Goal: Information Seeking & Learning: Learn about a topic

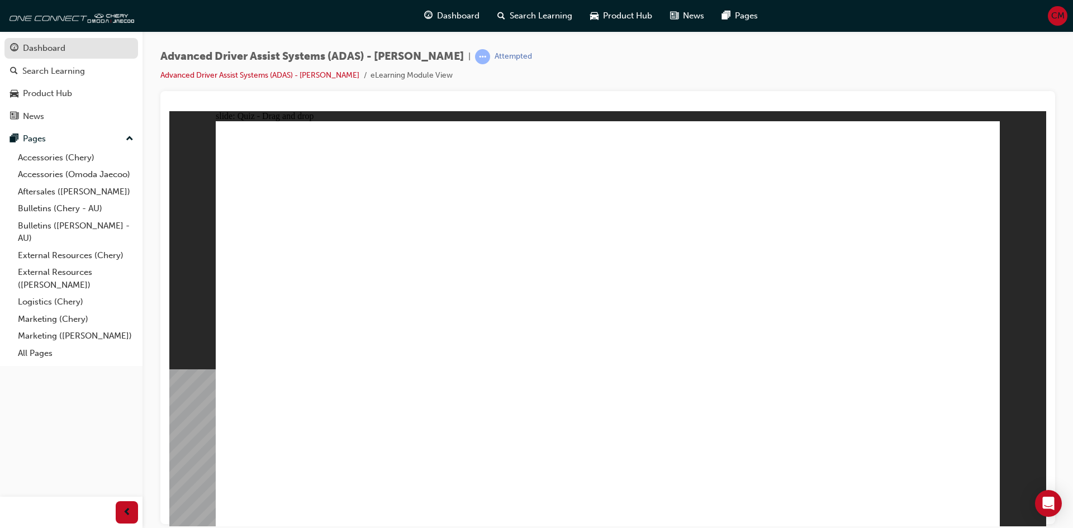
click at [42, 45] on div "Dashboard" at bounding box center [44, 48] width 42 height 13
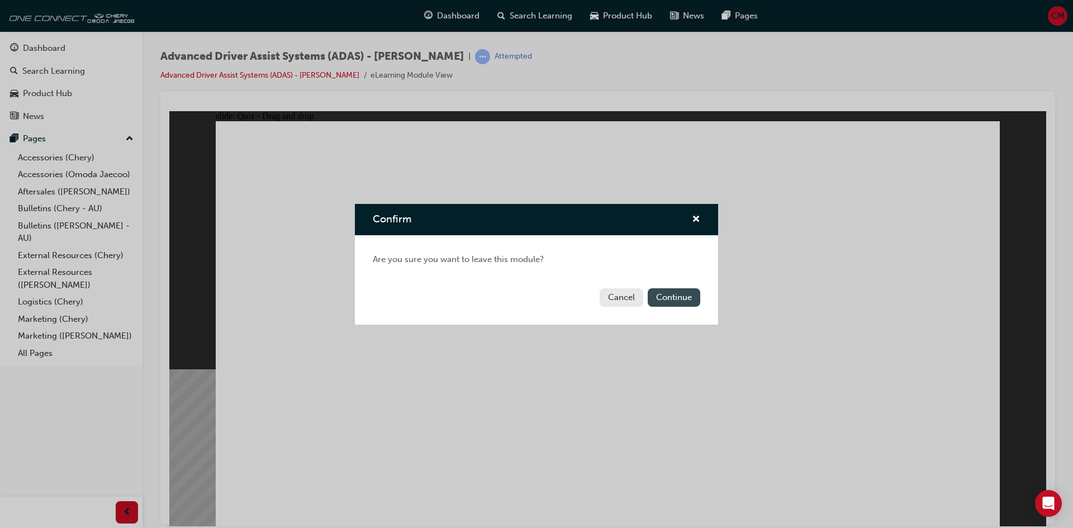
click at [693, 299] on button "Continue" at bounding box center [674, 297] width 53 height 18
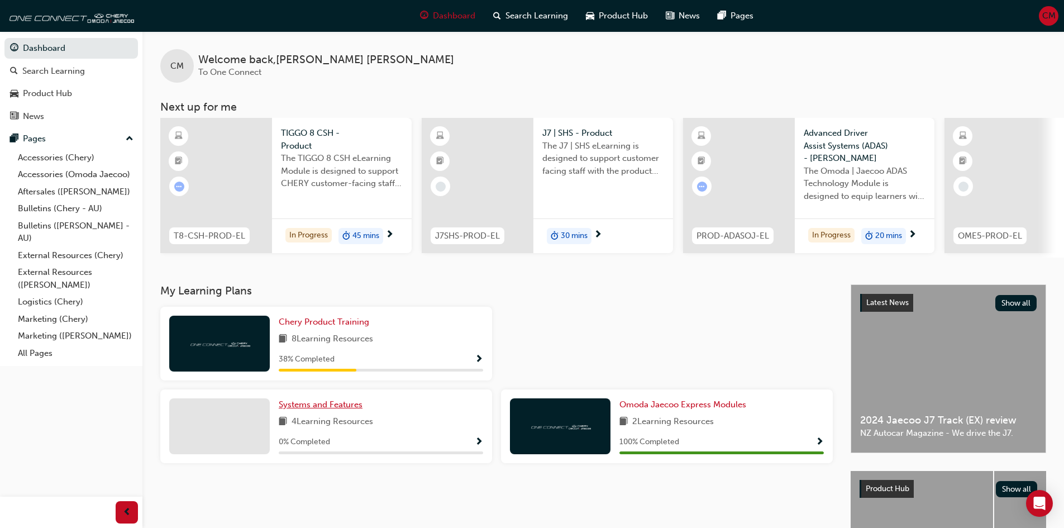
click at [334, 402] on link "Systems and Features" at bounding box center [323, 404] width 88 height 13
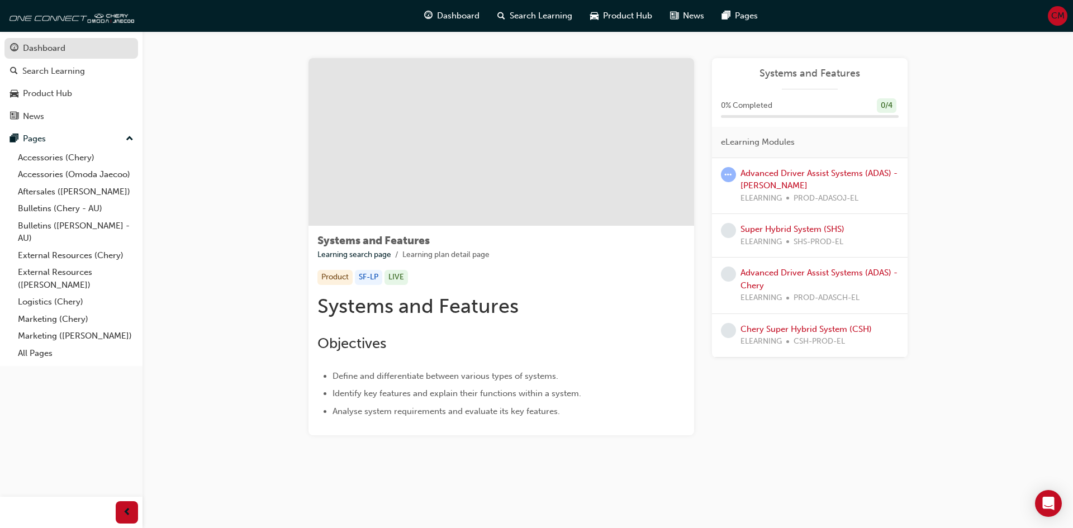
click at [45, 44] on div "Dashboard" at bounding box center [44, 48] width 42 height 13
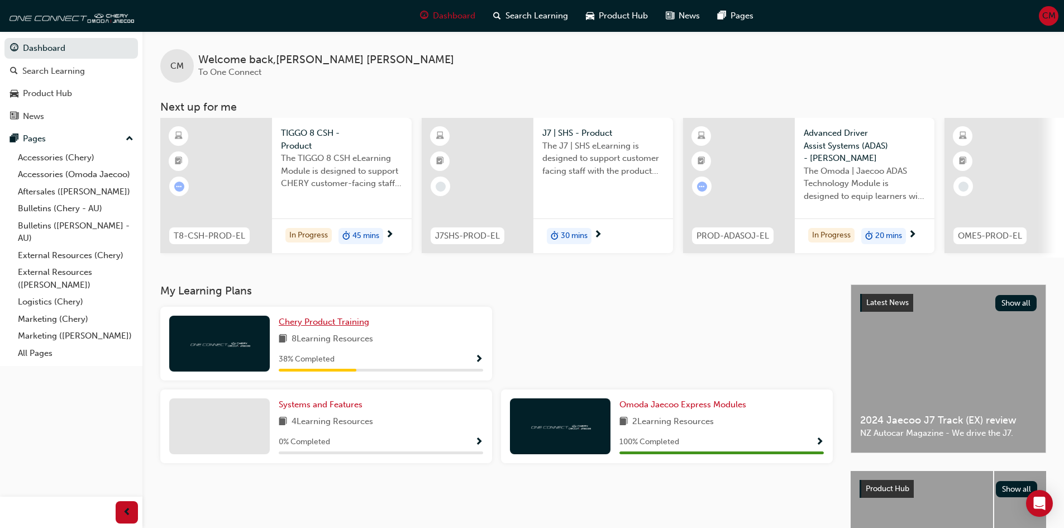
click at [326, 324] on span "Chery Product Training" at bounding box center [324, 322] width 91 height 10
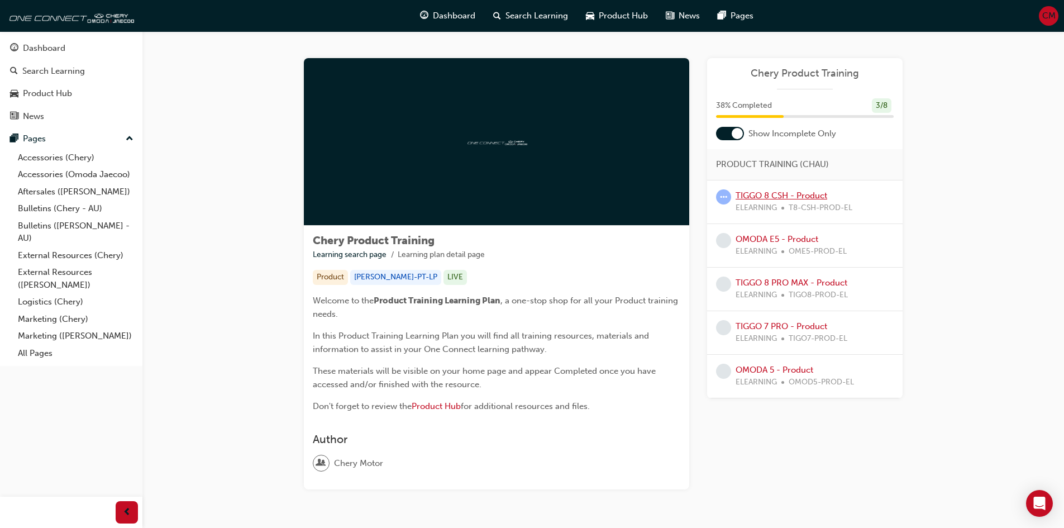
click at [784, 195] on link "TIGGO 8 CSH - Product" at bounding box center [782, 196] width 92 height 10
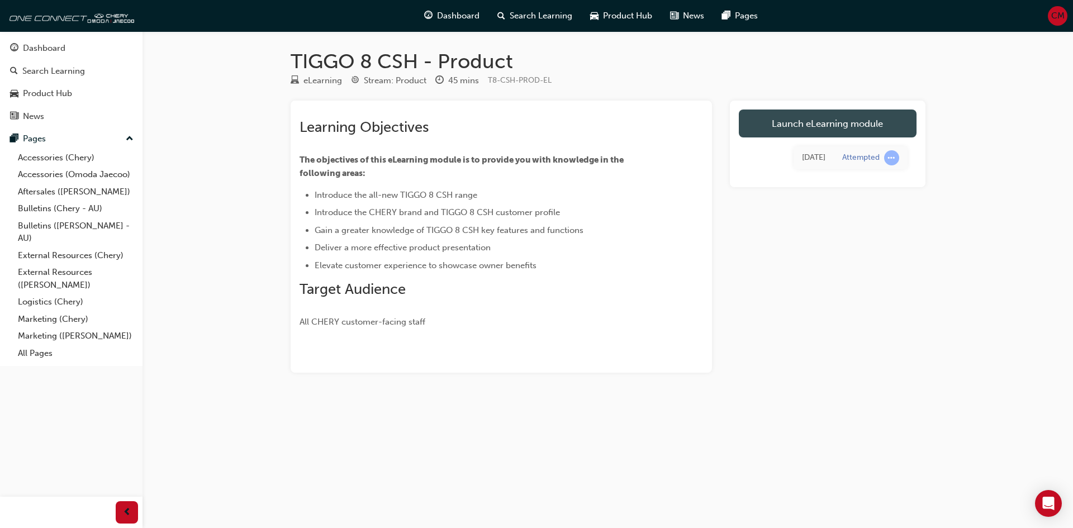
click at [793, 127] on link "Launch eLearning module" at bounding box center [828, 124] width 178 height 28
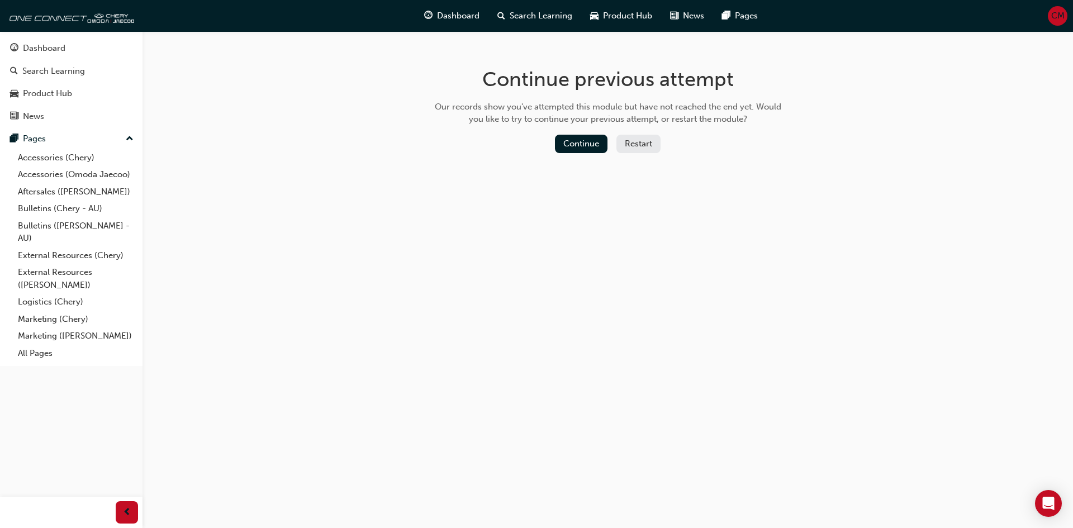
click at [596, 153] on div "Continue Restart" at bounding box center [608, 146] width 354 height 23
click at [596, 144] on button "Continue" at bounding box center [581, 144] width 53 height 18
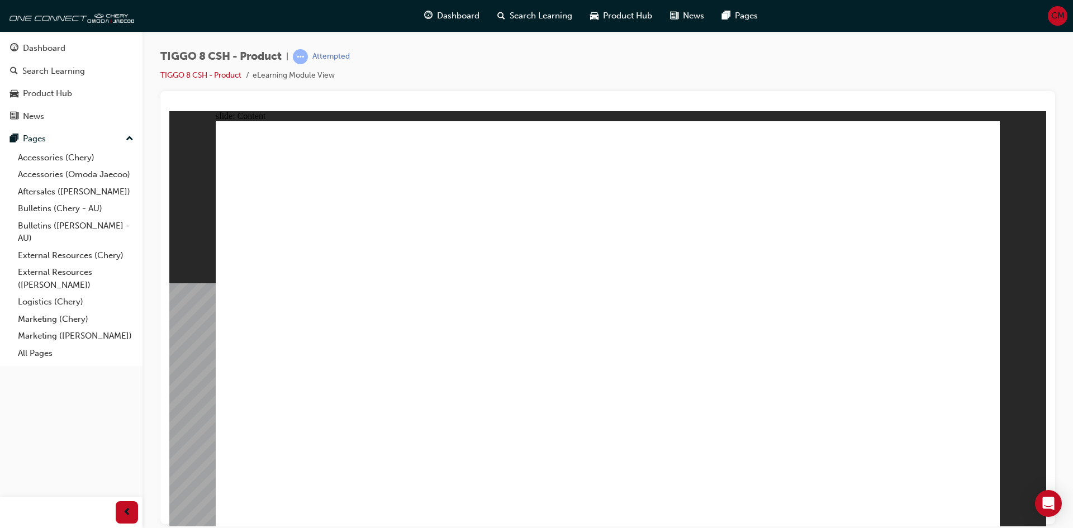
drag, startPoint x: 431, startPoint y: 346, endPoint x: 567, endPoint y: 356, distance: 136.1
drag, startPoint x: 567, startPoint y: 356, endPoint x: 614, endPoint y: 357, distance: 47.5
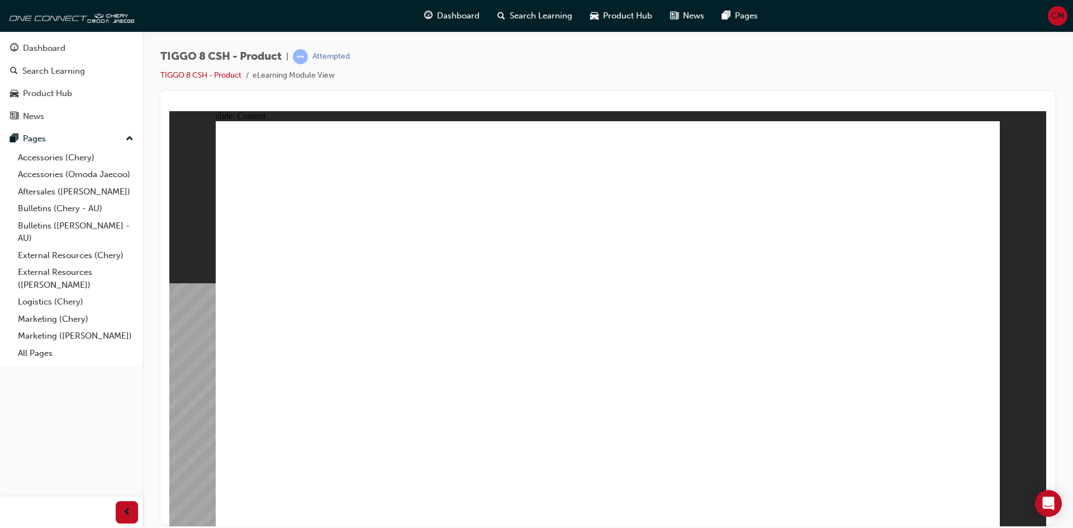
drag, startPoint x: 711, startPoint y: 370, endPoint x: 854, endPoint y: 378, distance: 142.7
drag, startPoint x: 859, startPoint y: 379, endPoint x: 930, endPoint y: 348, distance: 77.3
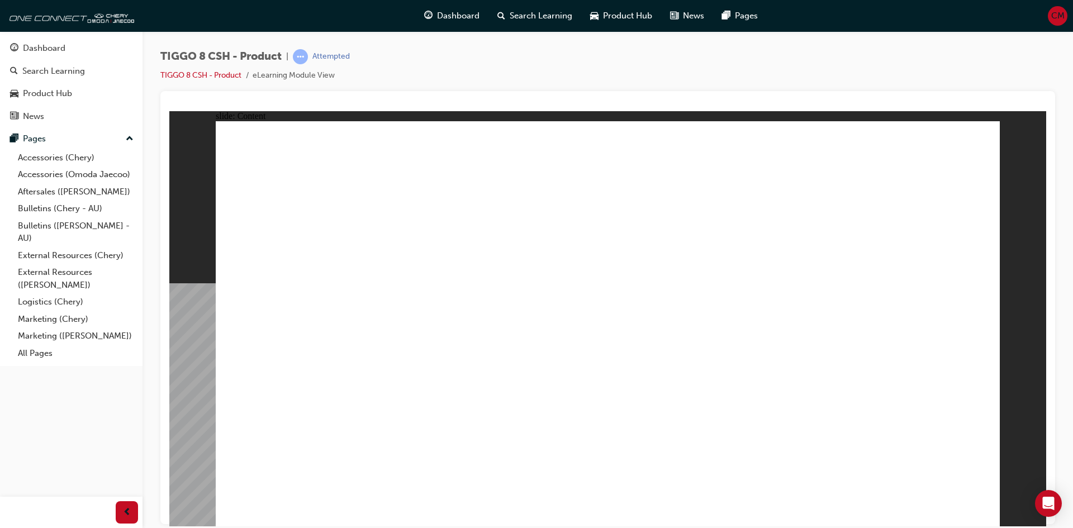
drag, startPoint x: 749, startPoint y: 203, endPoint x: 752, endPoint y: 182, distance: 21.4
drag, startPoint x: 352, startPoint y: 385, endPoint x: 480, endPoint y: 439, distance: 138.7
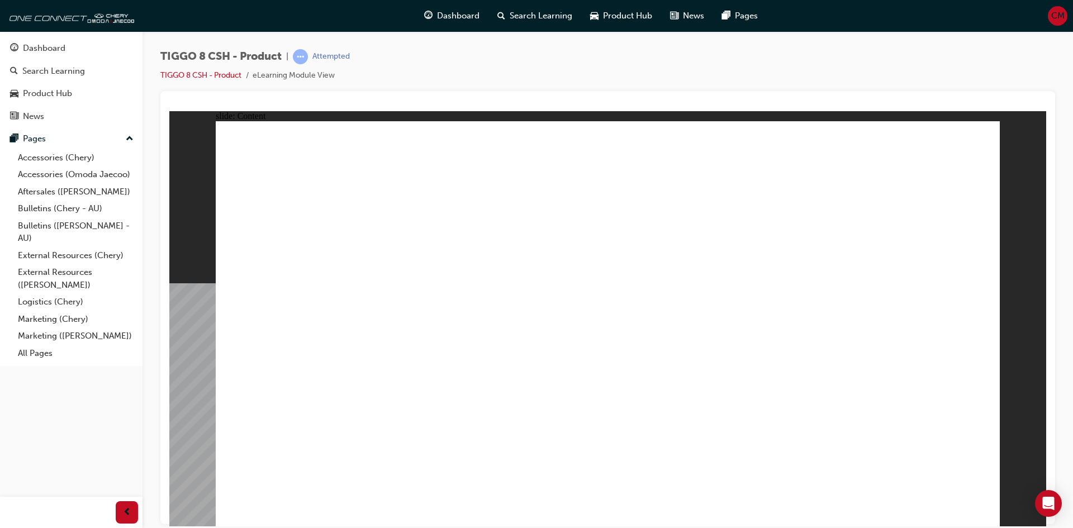
drag, startPoint x: 966, startPoint y: 509, endPoint x: 973, endPoint y: 511, distance: 6.9
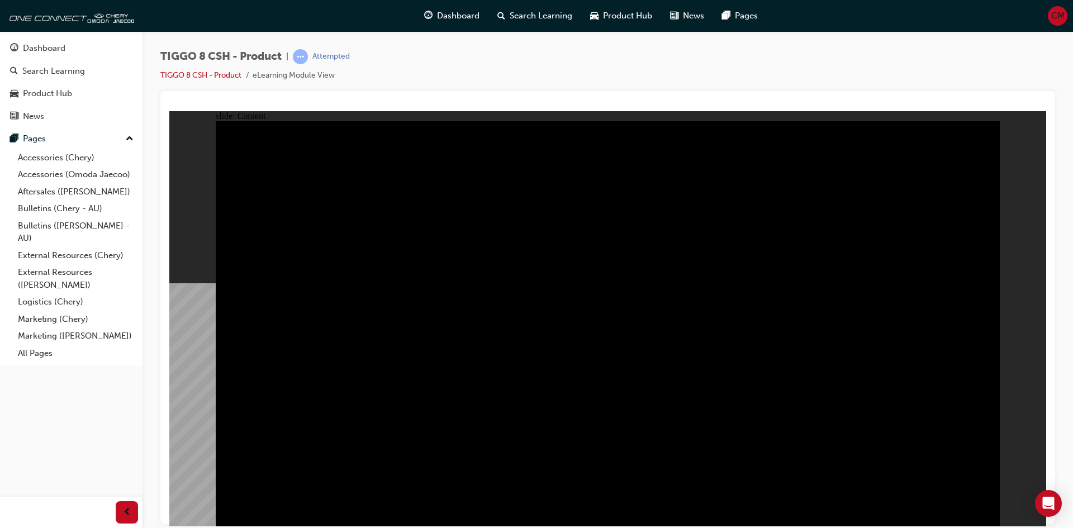
drag, startPoint x: 306, startPoint y: 356, endPoint x: 304, endPoint y: 385, distance: 29.1
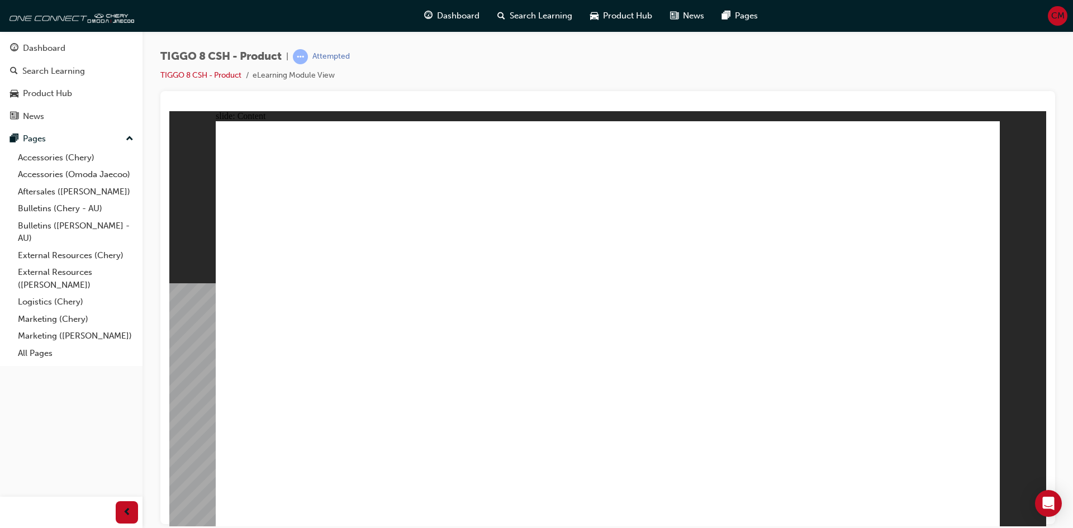
drag, startPoint x: 978, startPoint y: 516, endPoint x: 975, endPoint y: 506, distance: 10.1
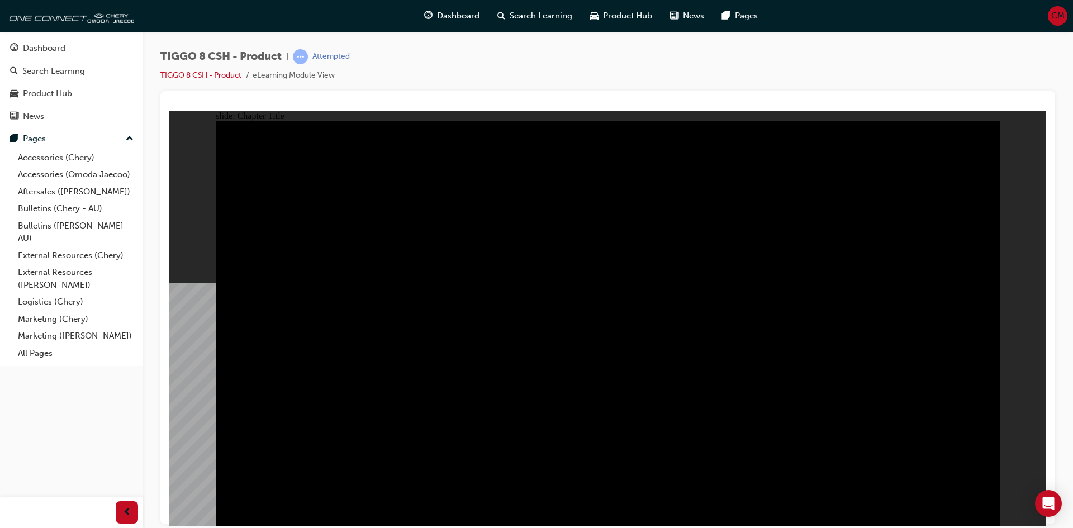
drag, startPoint x: 980, startPoint y: 505, endPoint x: 981, endPoint y: 498, distance: 7.3
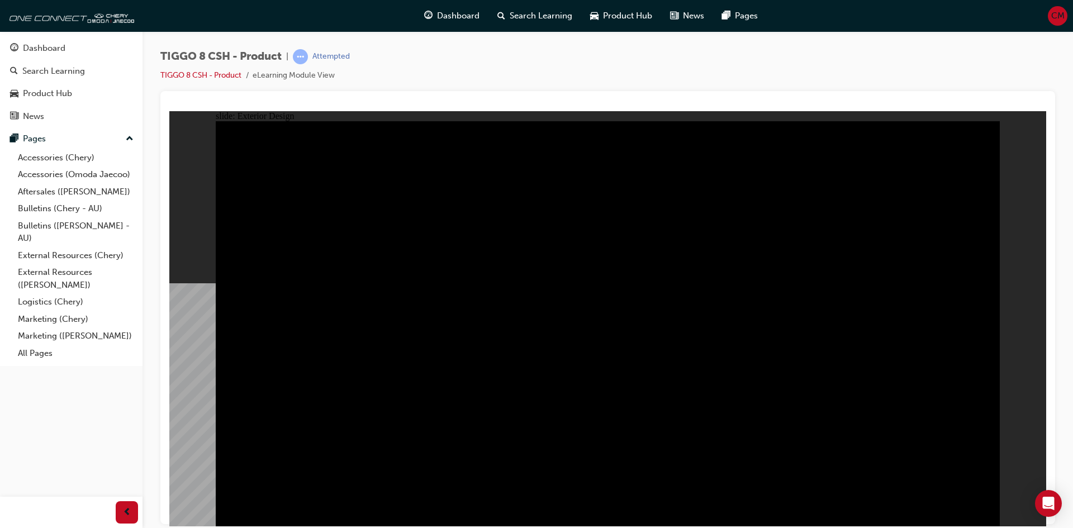
type input "23"
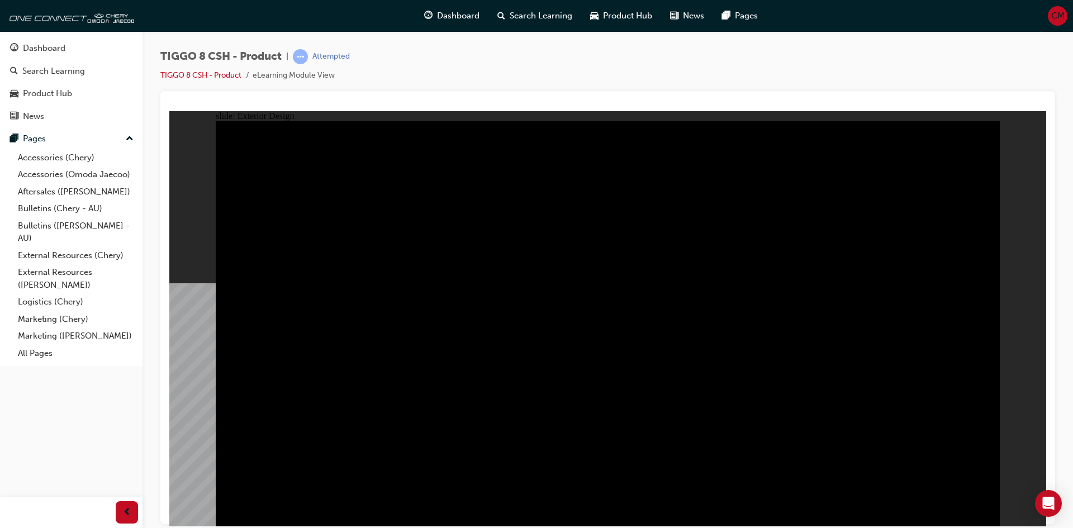
drag, startPoint x: 730, startPoint y: 253, endPoint x: 417, endPoint y: 258, distance: 313.5
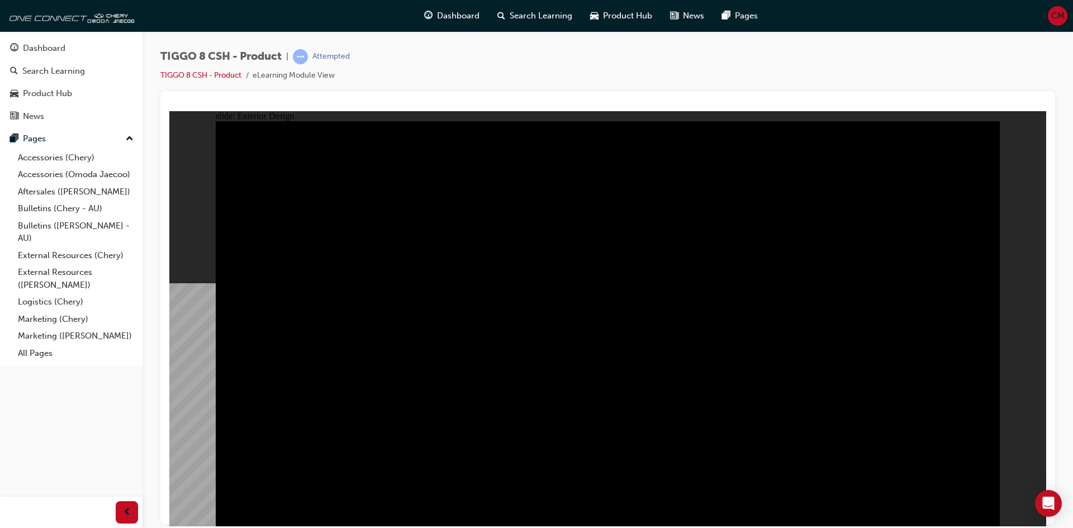
drag, startPoint x: 427, startPoint y: 431, endPoint x: 427, endPoint y: 409, distance: 22.4
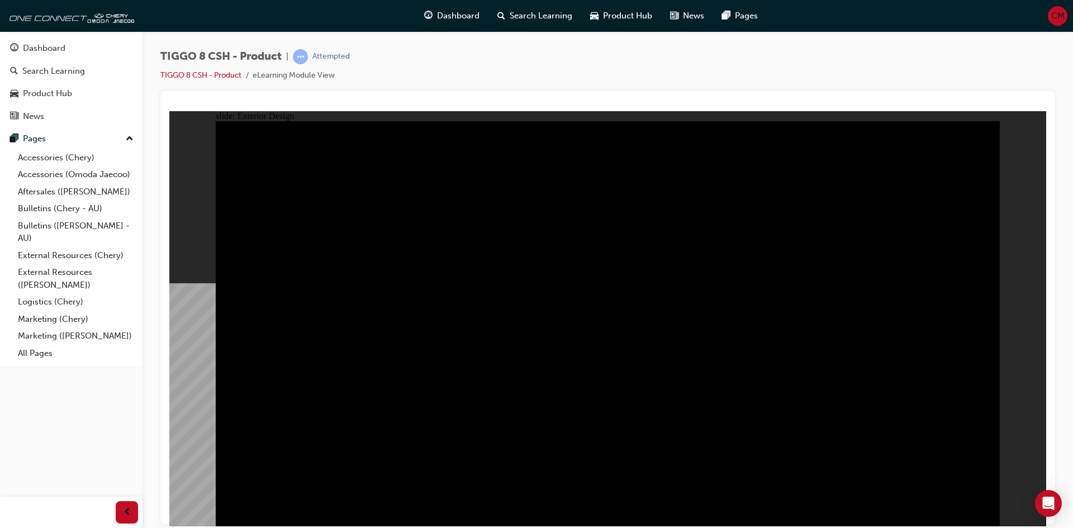
drag, startPoint x: 1012, startPoint y: 290, endPoint x: 1003, endPoint y: 302, distance: 14.7
click at [1003, 302] on div "slide: Exterior Design Rectangle 1 close.png DRAG SLIDER Rectangle 3 Rectangle …" at bounding box center [607, 318] width 877 height 415
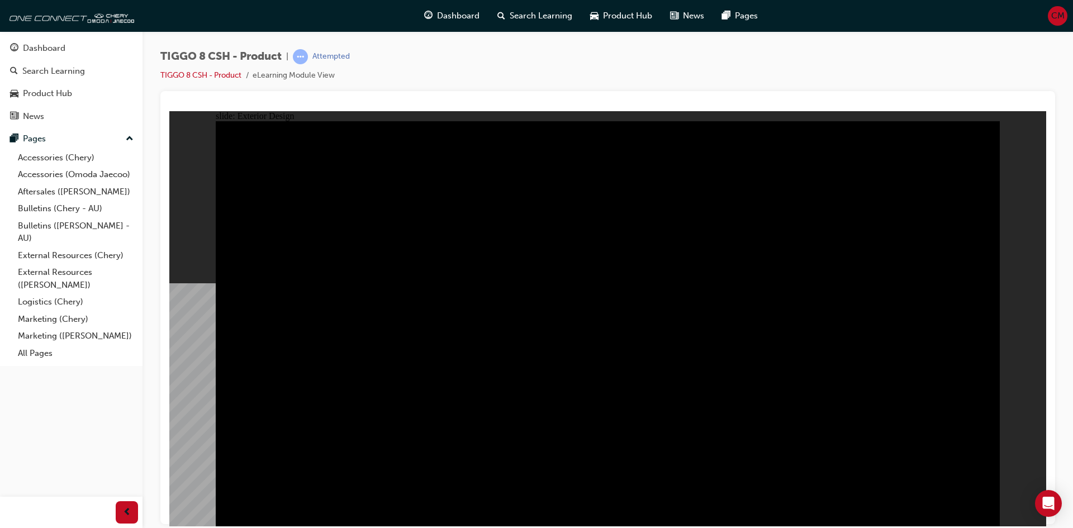
drag, startPoint x: 910, startPoint y: 260, endPoint x: 516, endPoint y: 228, distance: 395.2
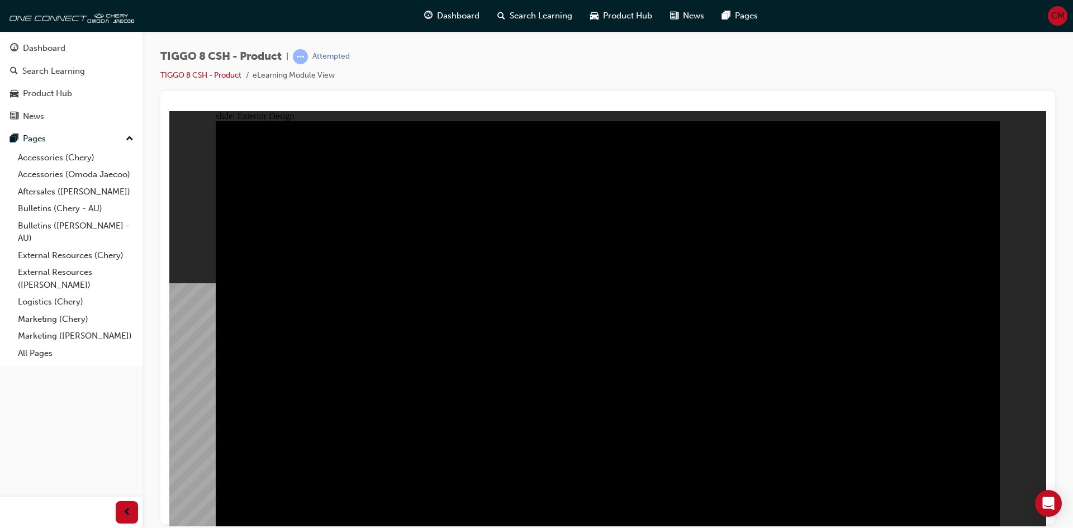
drag, startPoint x: 365, startPoint y: 253, endPoint x: 368, endPoint y: 259, distance: 6.0
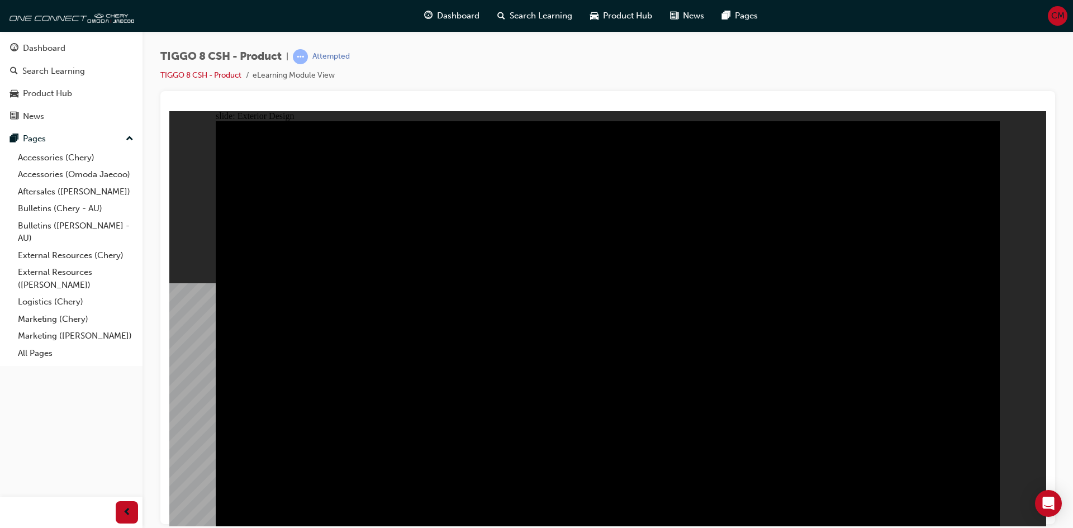
drag, startPoint x: 546, startPoint y: 320, endPoint x: 564, endPoint y: 232, distance: 89.6
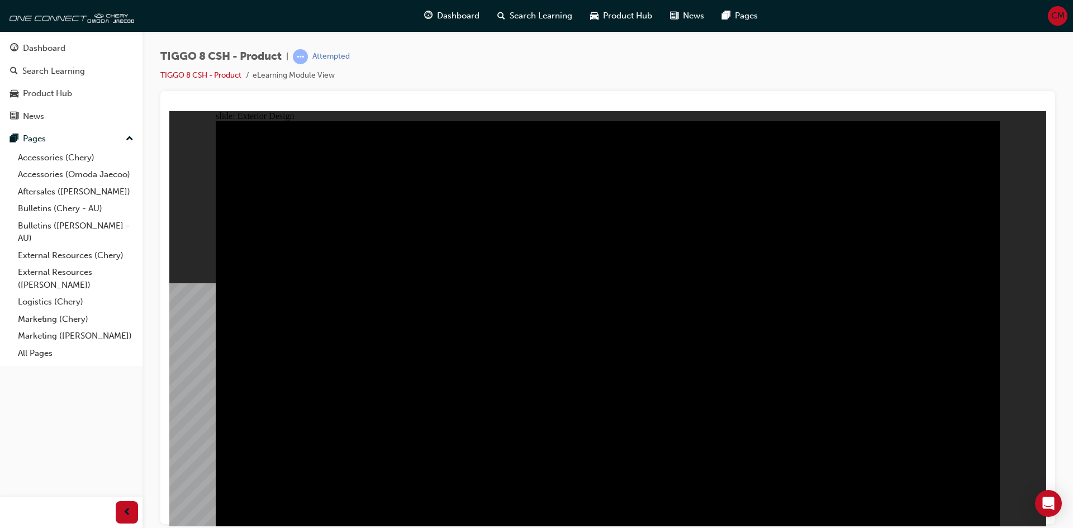
drag, startPoint x: 854, startPoint y: 266, endPoint x: 845, endPoint y: 265, distance: 9.0
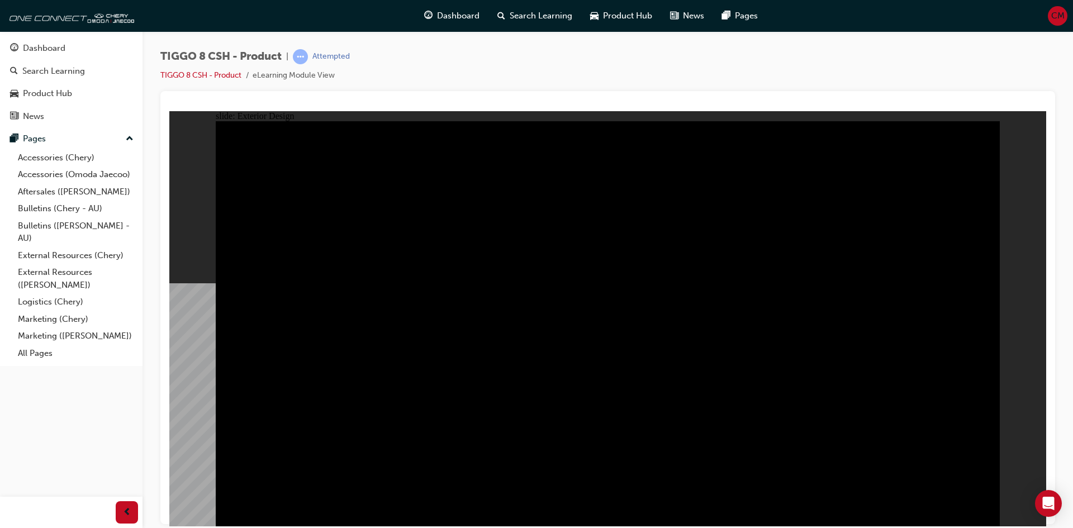
drag, startPoint x: 815, startPoint y: 405, endPoint x: 824, endPoint y: 261, distance: 143.9
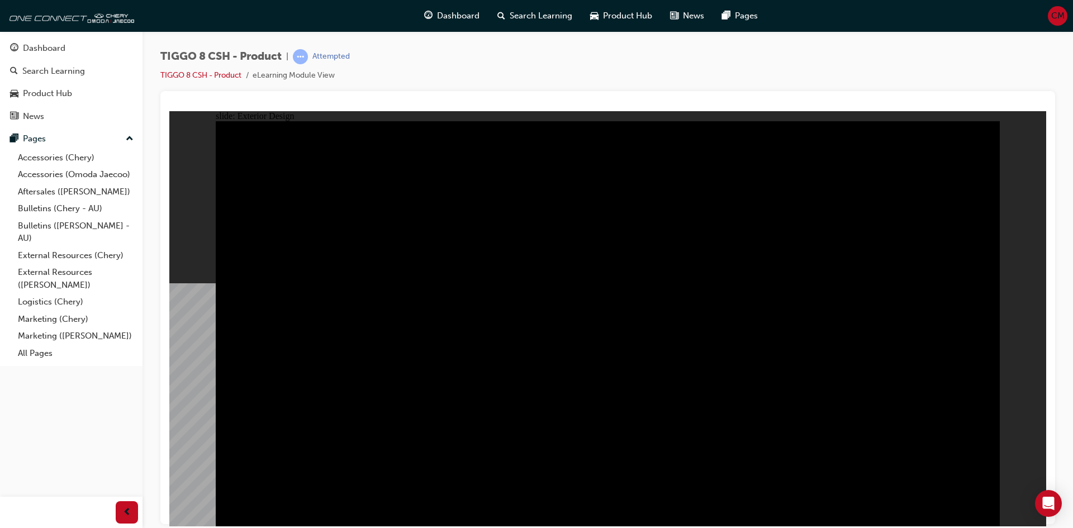
drag, startPoint x: 529, startPoint y: 412, endPoint x: 491, endPoint y: 429, distance: 41.5
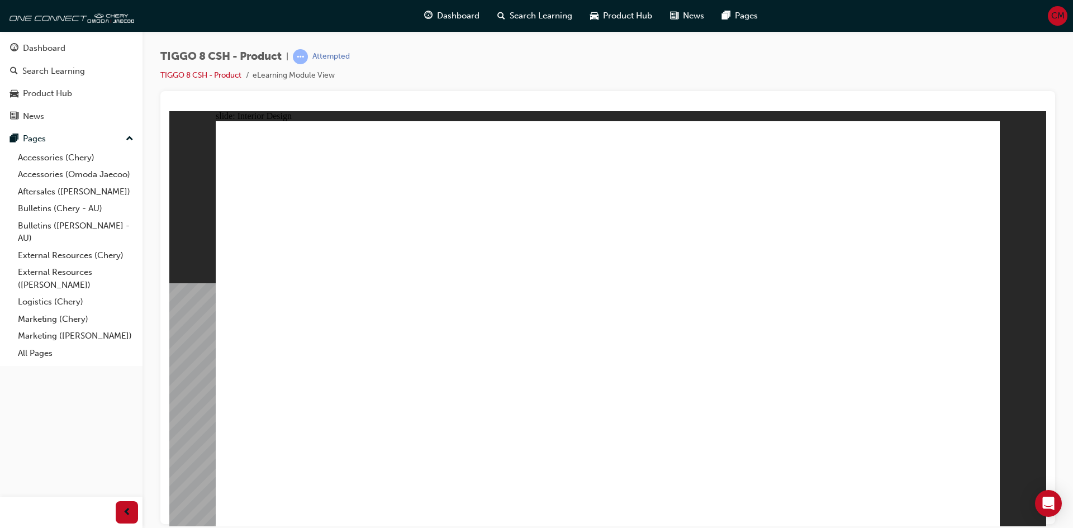
drag, startPoint x: 479, startPoint y: 455, endPoint x: 555, endPoint y: 456, distance: 76.0
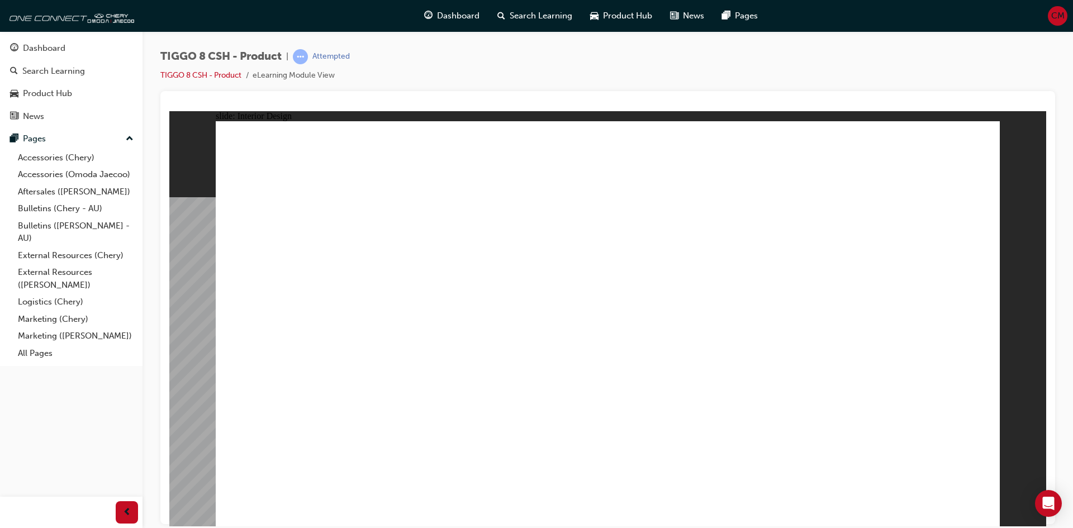
drag, startPoint x: 551, startPoint y: 308, endPoint x: 588, endPoint y: 285, distance: 43.4
drag, startPoint x: 649, startPoint y: 282, endPoint x: 718, endPoint y: 297, distance: 71.6
drag, startPoint x: 718, startPoint y: 297, endPoint x: 727, endPoint y: 311, distance: 16.6
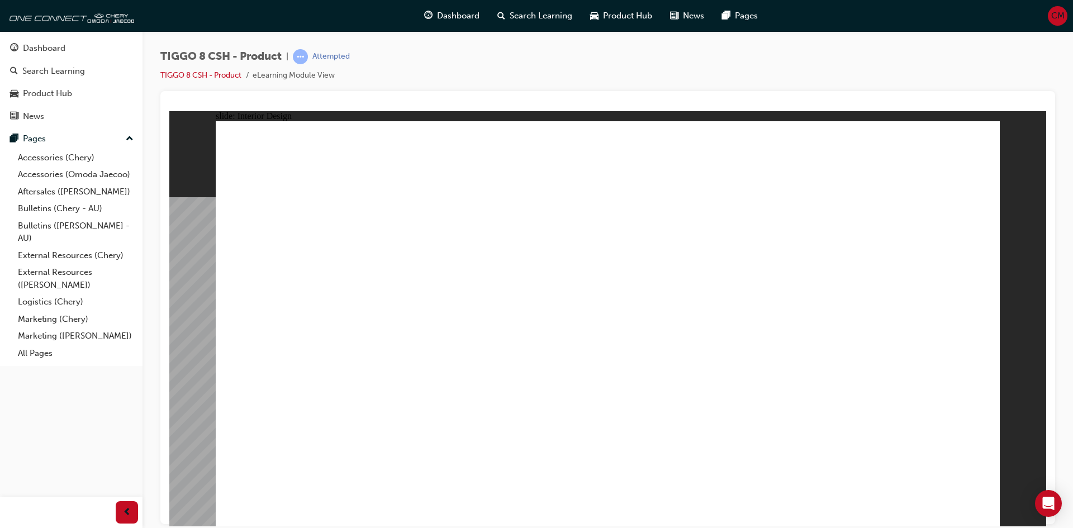
drag, startPoint x: 670, startPoint y: 356, endPoint x: 656, endPoint y: 339, distance: 22.7
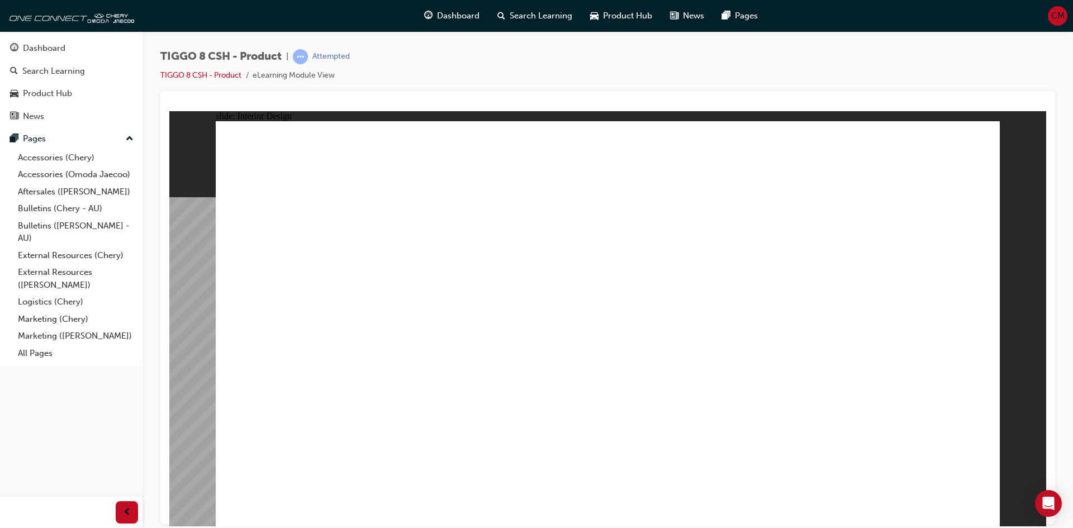
drag, startPoint x: 675, startPoint y: 346, endPoint x: 688, endPoint y: 354, distance: 15.8
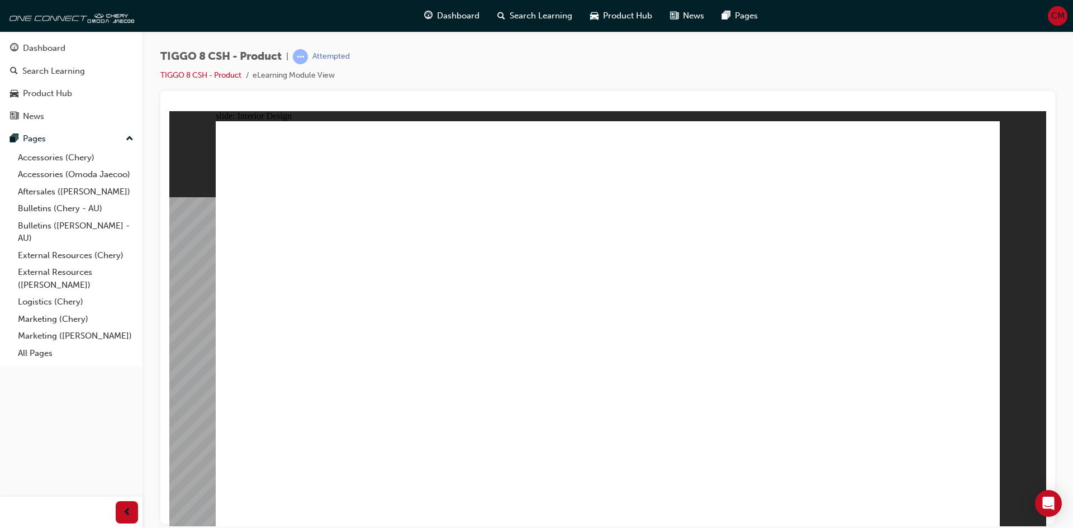
drag, startPoint x: 529, startPoint y: 346, endPoint x: 521, endPoint y: 325, distance: 22.1
drag, startPoint x: 497, startPoint y: 254, endPoint x: 852, endPoint y: 284, distance: 356.1
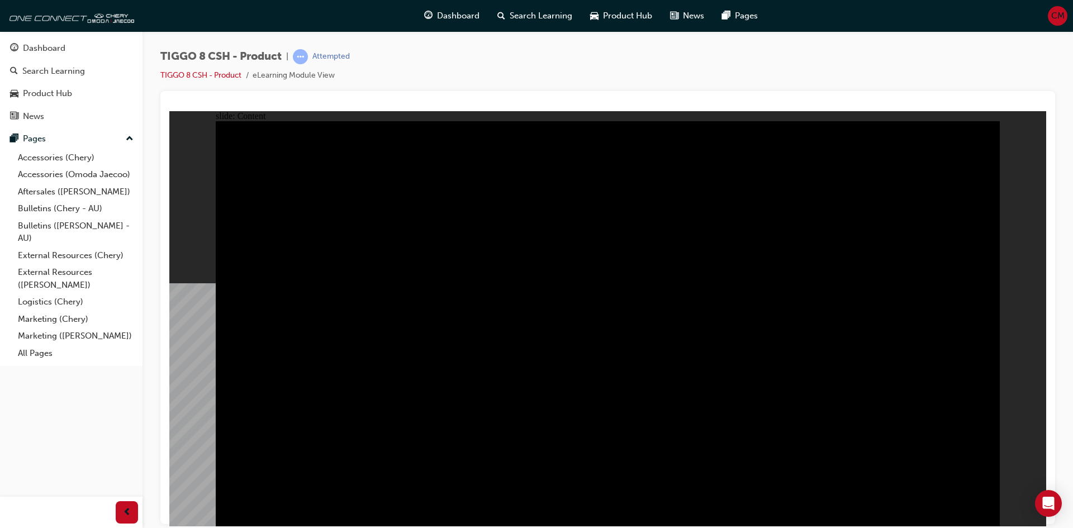
drag, startPoint x: 650, startPoint y: 283, endPoint x: 637, endPoint y: 238, distance: 46.5
drag, startPoint x: 635, startPoint y: 210, endPoint x: 401, endPoint y: 205, distance: 234.7
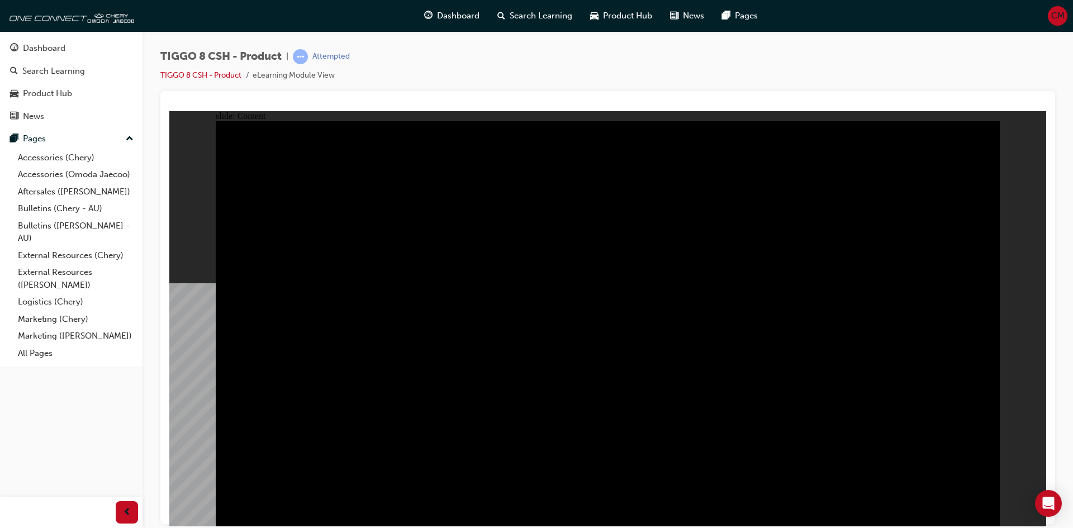
drag, startPoint x: 550, startPoint y: 325, endPoint x: 483, endPoint y: 320, distance: 67.3
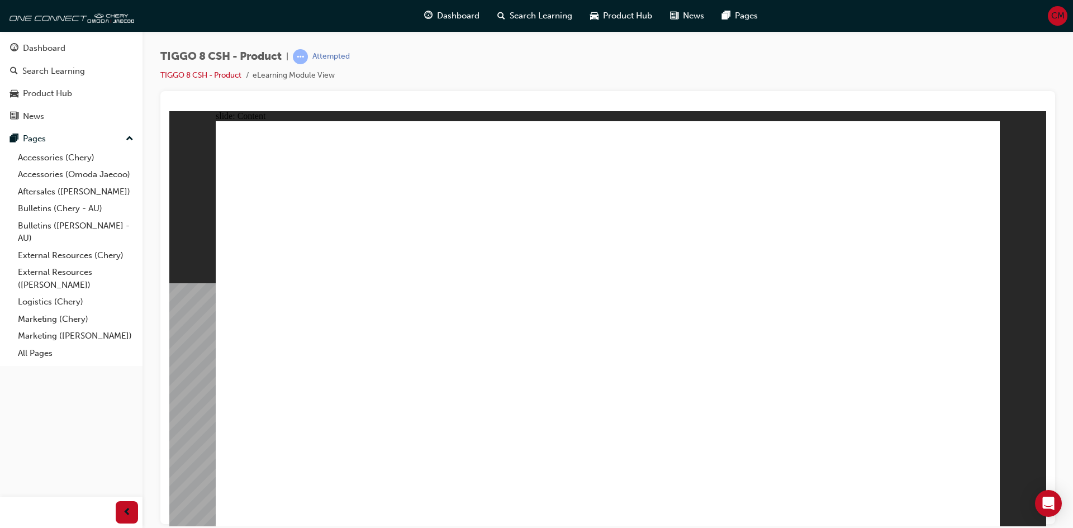
drag, startPoint x: 696, startPoint y: 431, endPoint x: 732, endPoint y: 455, distance: 42.8
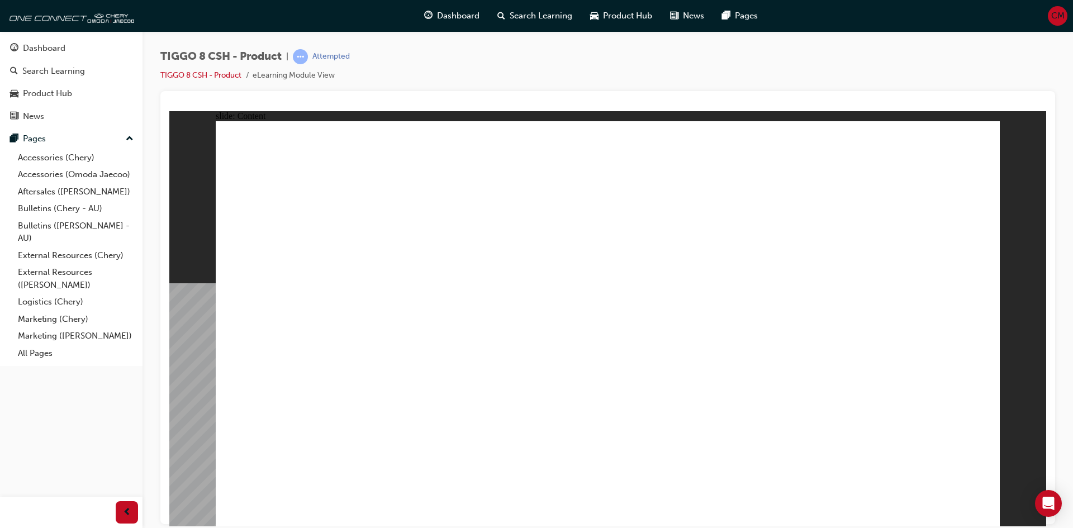
drag, startPoint x: 382, startPoint y: 363, endPoint x: 399, endPoint y: 423, distance: 62.6
drag, startPoint x: 399, startPoint y: 423, endPoint x: 407, endPoint y: 427, distance: 9.0
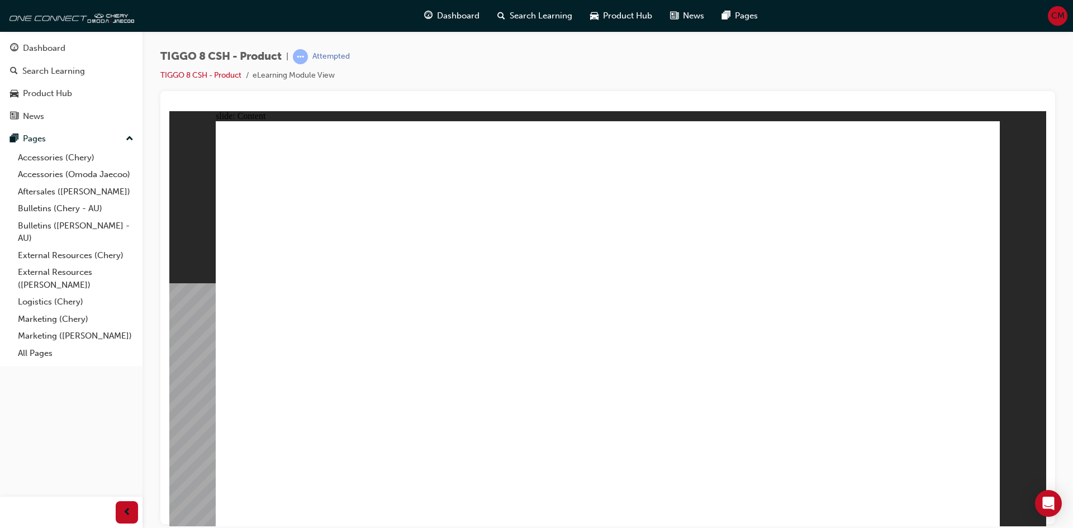
drag, startPoint x: 735, startPoint y: 180, endPoint x: 739, endPoint y: 186, distance: 6.8
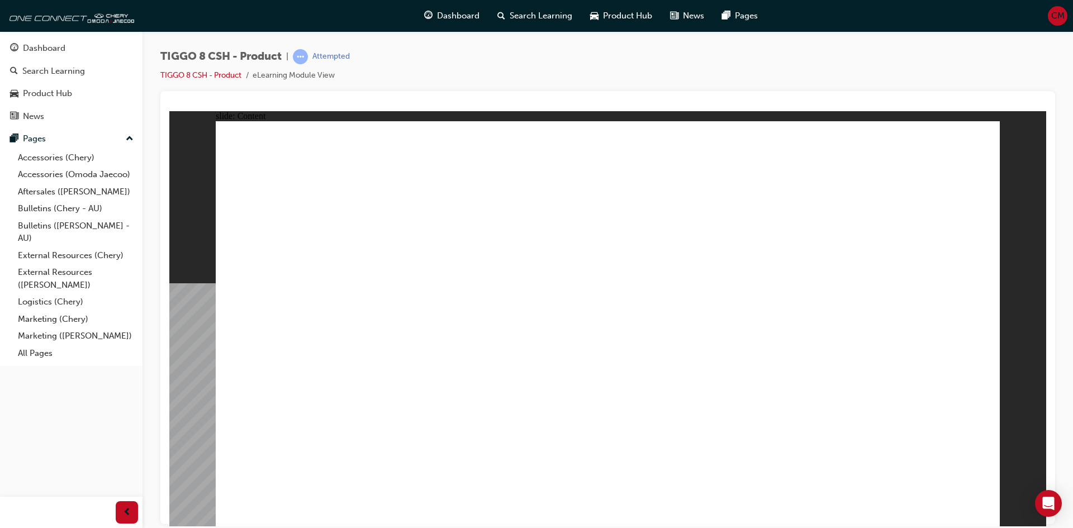
drag, startPoint x: 488, startPoint y: 161, endPoint x: 496, endPoint y: 160, distance: 7.3
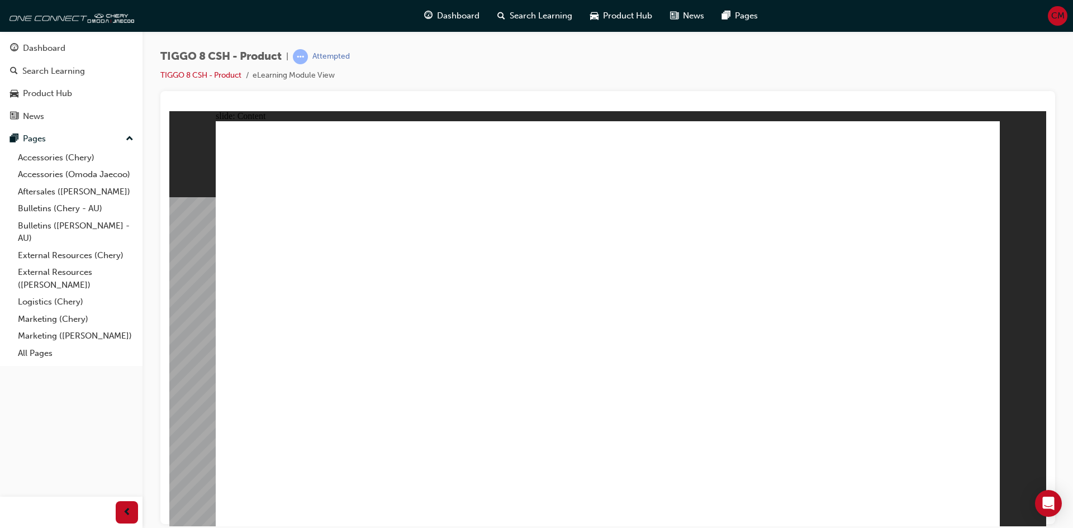
drag, startPoint x: 667, startPoint y: 392, endPoint x: 684, endPoint y: 359, distance: 37.2
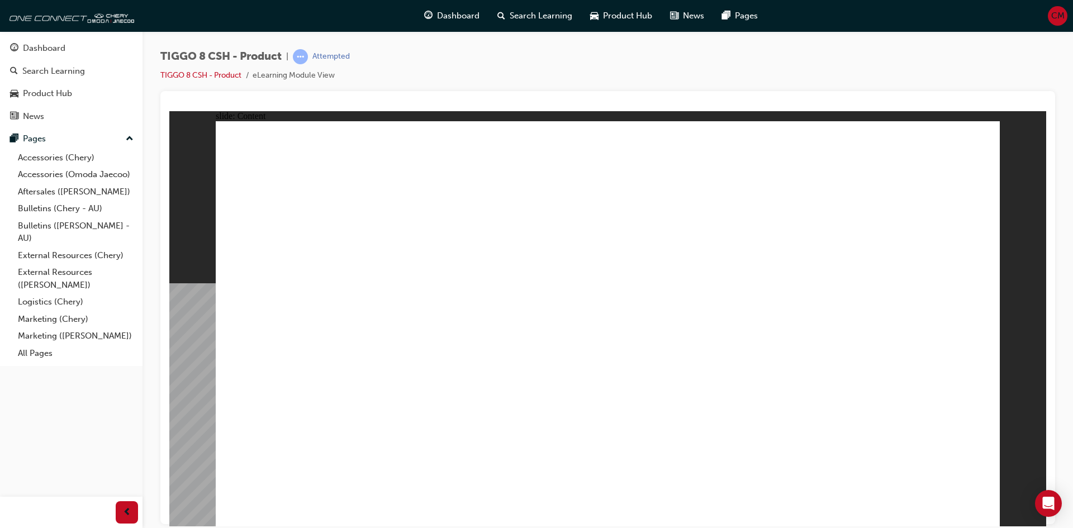
drag, startPoint x: 526, startPoint y: 346, endPoint x: 537, endPoint y: 346, distance: 10.6
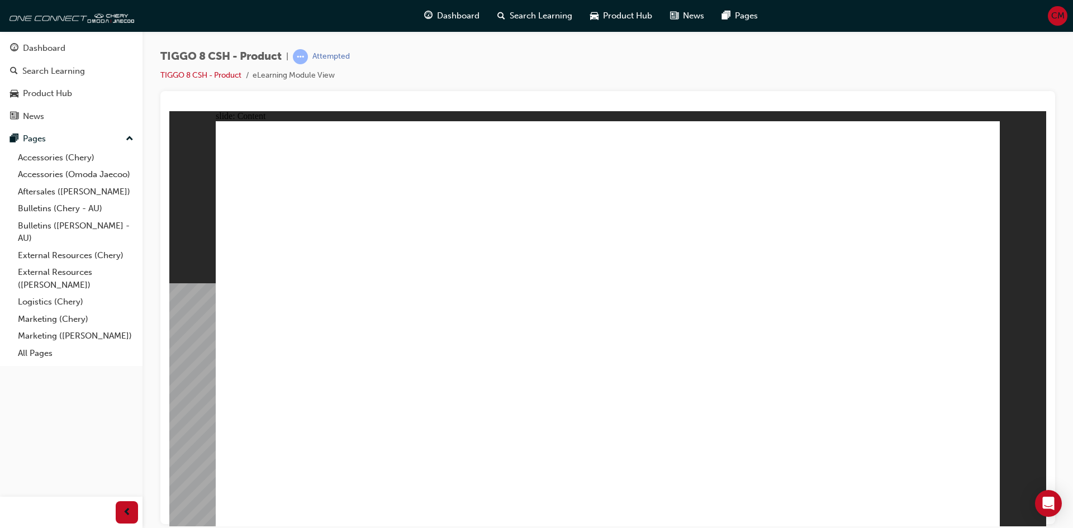
drag, startPoint x: 977, startPoint y: 509, endPoint x: 902, endPoint y: 508, distance: 75.4
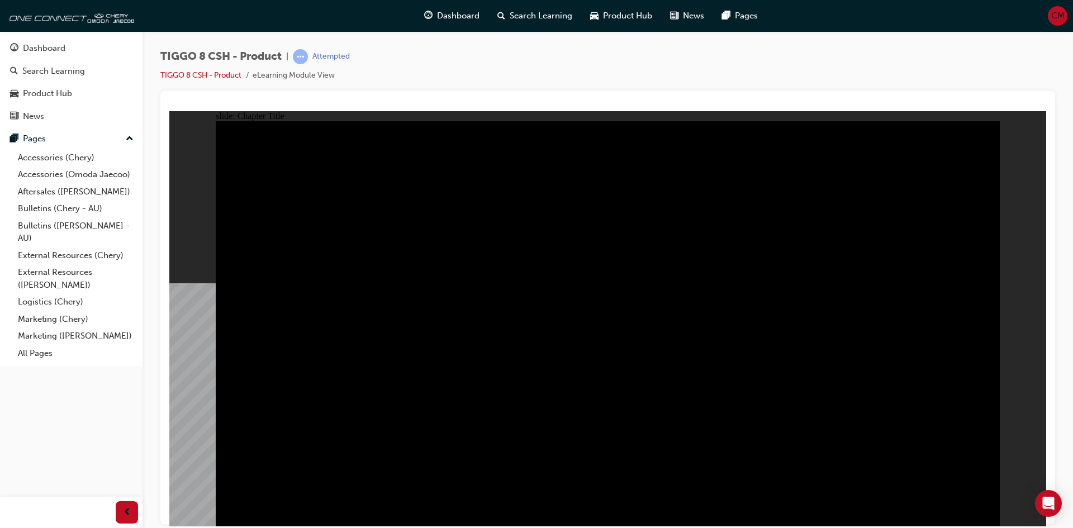
radio input "true"
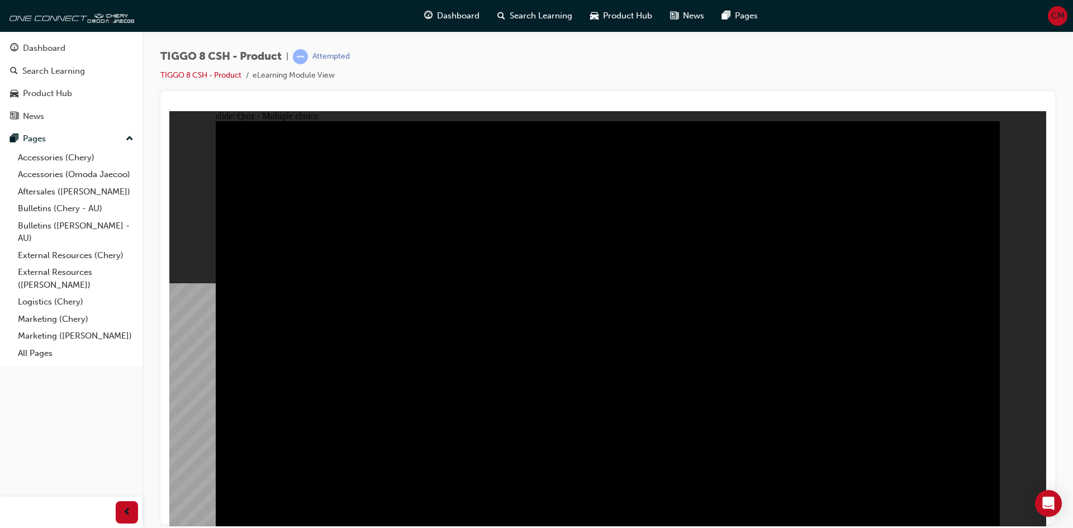
drag, startPoint x: 586, startPoint y: 392, endPoint x: 615, endPoint y: 392, distance: 29.1
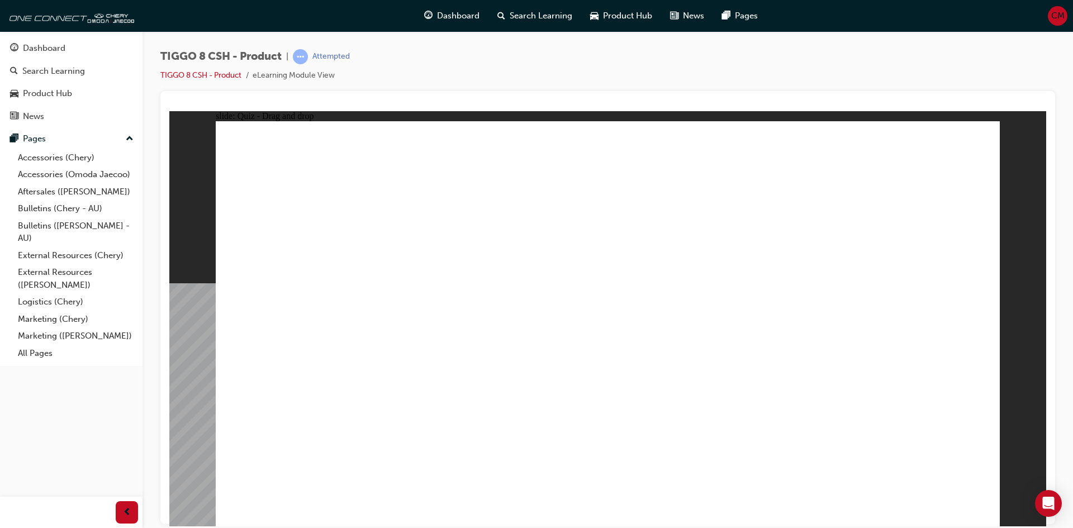
drag, startPoint x: 608, startPoint y: 149, endPoint x: 570, endPoint y: 154, distance: 38.3
drag, startPoint x: 586, startPoint y: 175, endPoint x: 769, endPoint y: 369, distance: 266.4
drag, startPoint x: 675, startPoint y: 242, endPoint x: 625, endPoint y: 349, distance: 117.7
drag, startPoint x: 759, startPoint y: 163, endPoint x: 766, endPoint y: 181, distance: 19.1
drag, startPoint x: 899, startPoint y: 164, endPoint x: 923, endPoint y: 166, distance: 24.2
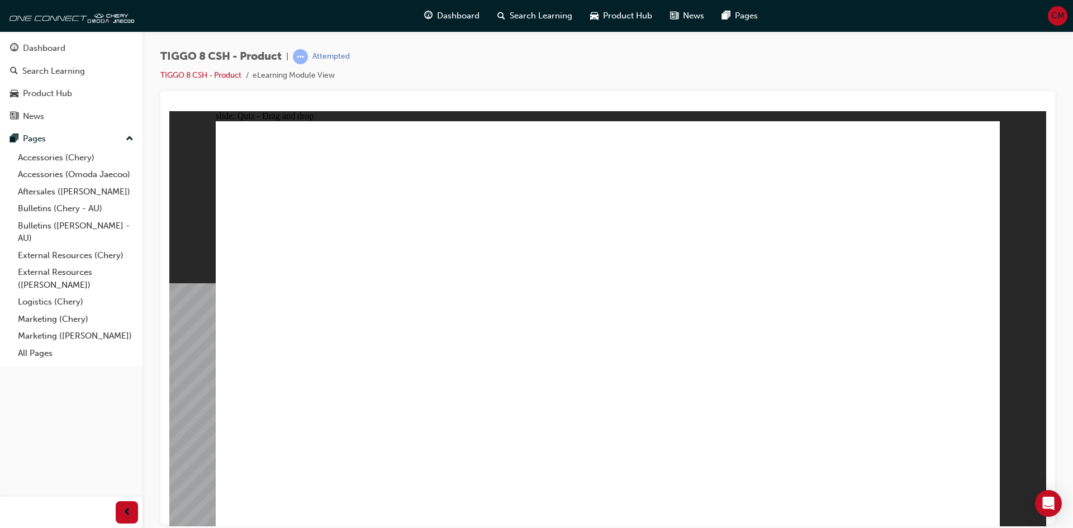
drag, startPoint x: 803, startPoint y: 246, endPoint x: 872, endPoint y: 346, distance: 121.7
drag, startPoint x: 911, startPoint y: 156, endPoint x: 323, endPoint y: 321, distance: 611.1
drag, startPoint x: 698, startPoint y: 208, endPoint x: 463, endPoint y: 351, distance: 275.8
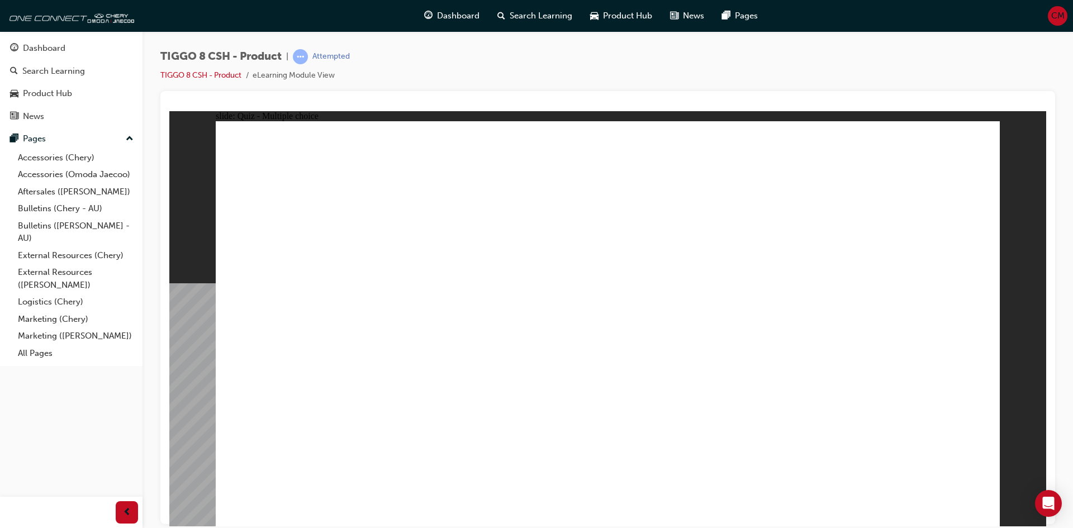
checkbox input "true"
radio input "true"
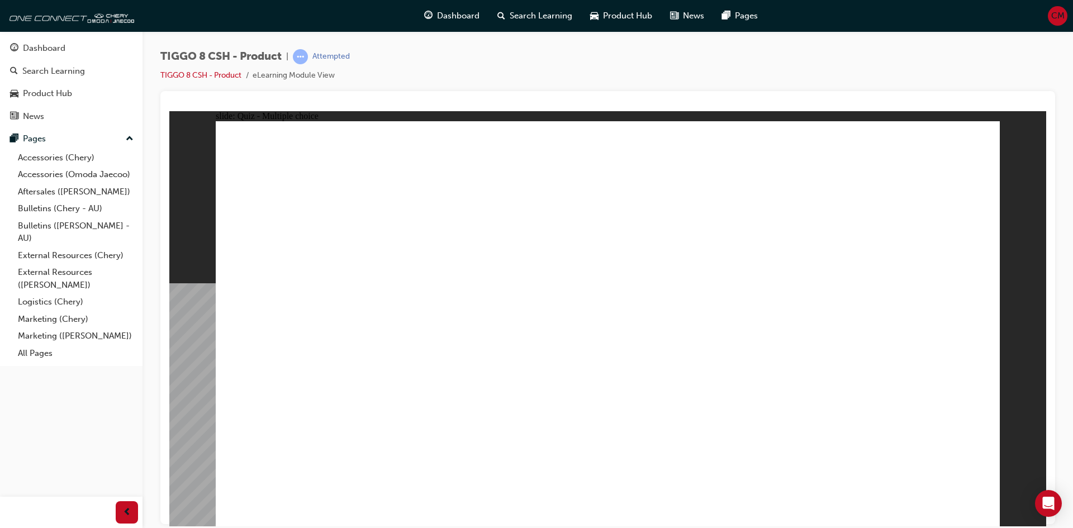
drag, startPoint x: 627, startPoint y: 192, endPoint x: 346, endPoint y: 349, distance: 322.2
drag, startPoint x: 778, startPoint y: 194, endPoint x: 663, endPoint y: 381, distance: 218.9
drag, startPoint x: 765, startPoint y: 231, endPoint x: 664, endPoint y: 389, distance: 188.5
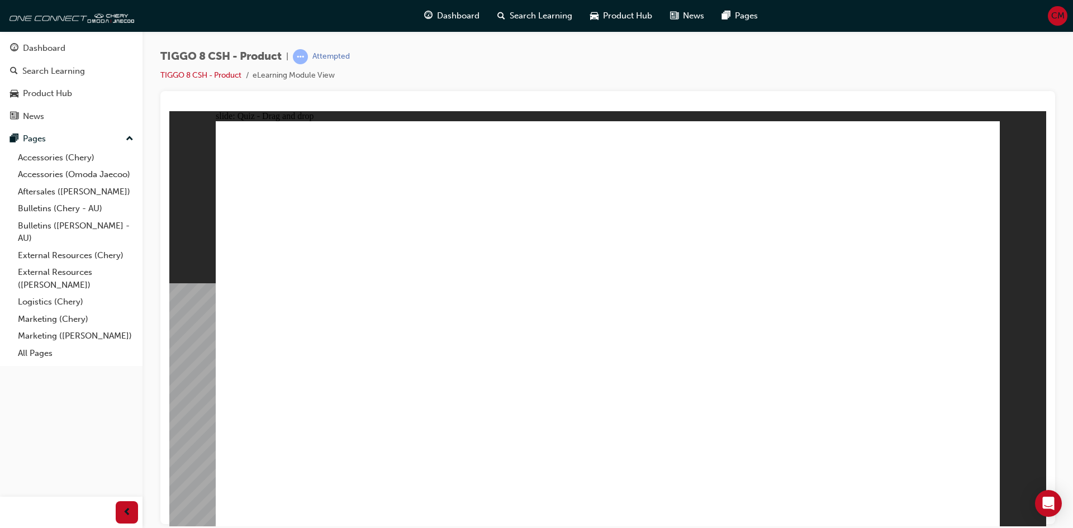
drag, startPoint x: 904, startPoint y: 199, endPoint x: 666, endPoint y: 389, distance: 304.2
drag, startPoint x: 897, startPoint y: 164, endPoint x: 798, endPoint y: 371, distance: 229.4
drag, startPoint x: 734, startPoint y: 167, endPoint x: 660, endPoint y: 406, distance: 249.7
drag, startPoint x: 656, startPoint y: 278, endPoint x: 780, endPoint y: 388, distance: 165.8
drag, startPoint x: 594, startPoint y: 178, endPoint x: 666, endPoint y: 432, distance: 264.1
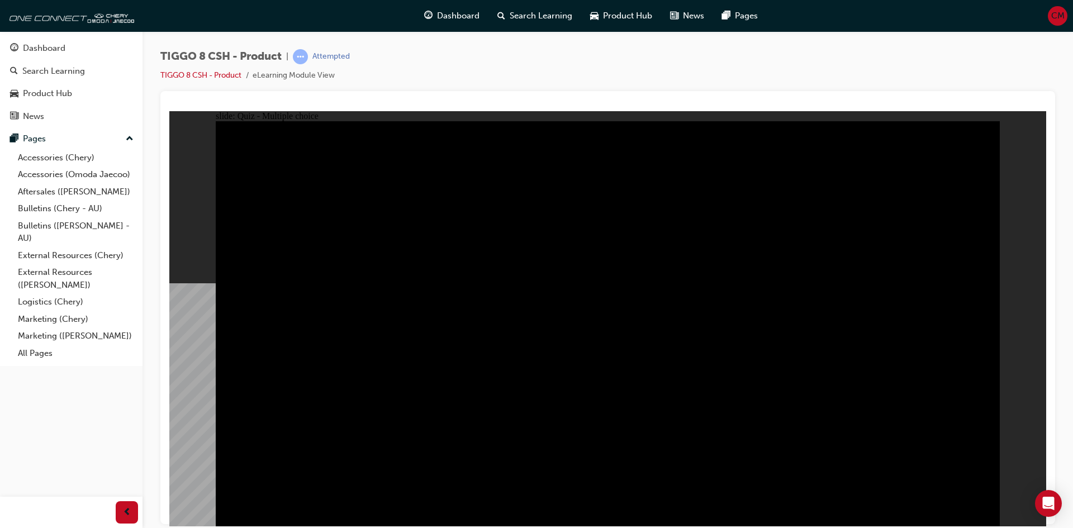
radio input "true"
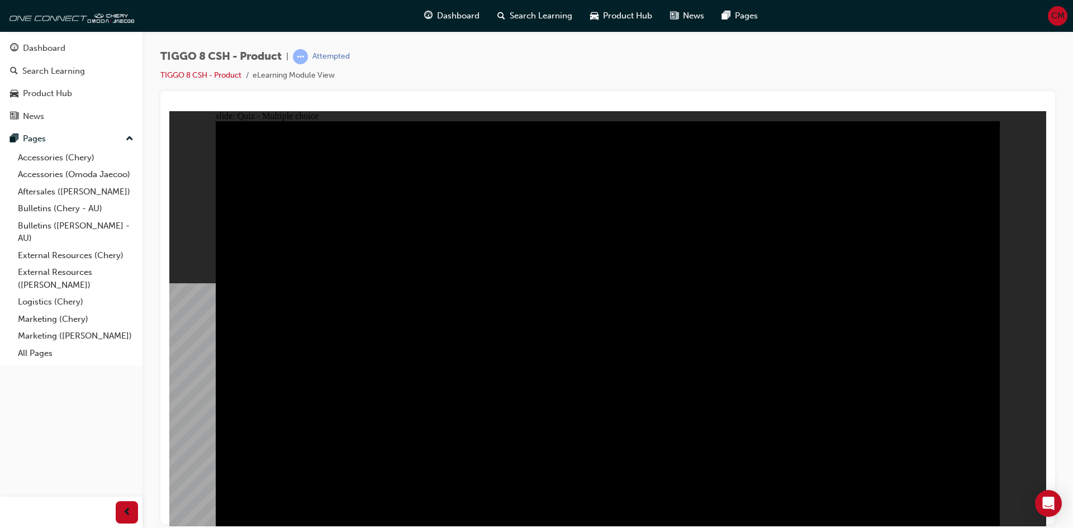
drag, startPoint x: 468, startPoint y: 404, endPoint x: 497, endPoint y: 377, distance: 39.5
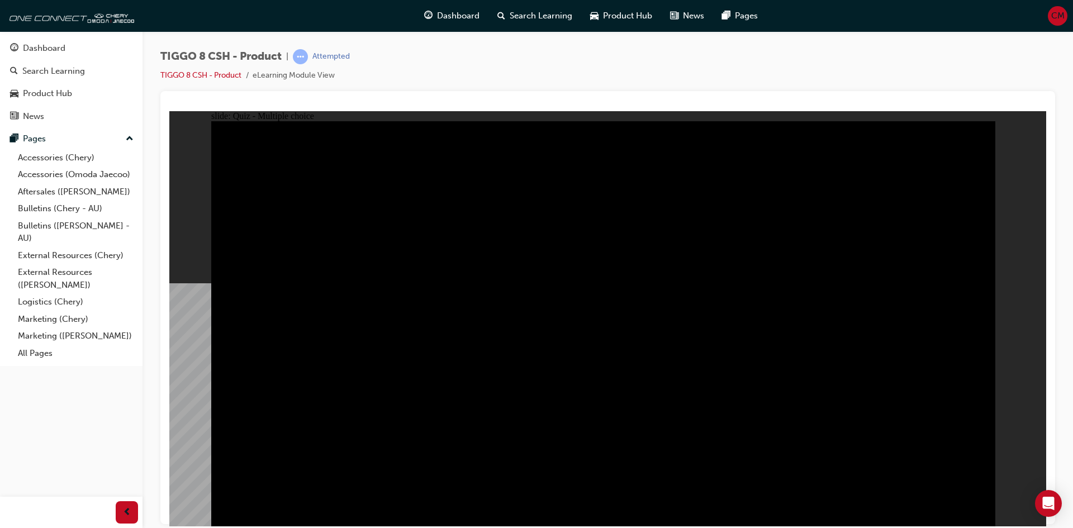
drag, startPoint x: 607, startPoint y: 384, endPoint x: 611, endPoint y: 397, distance: 13.3
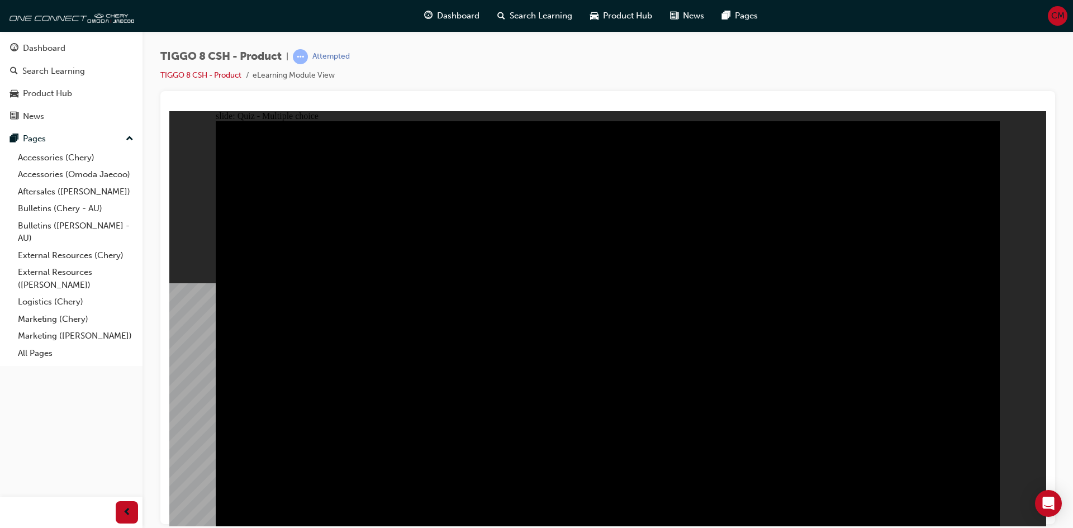
radio input "true"
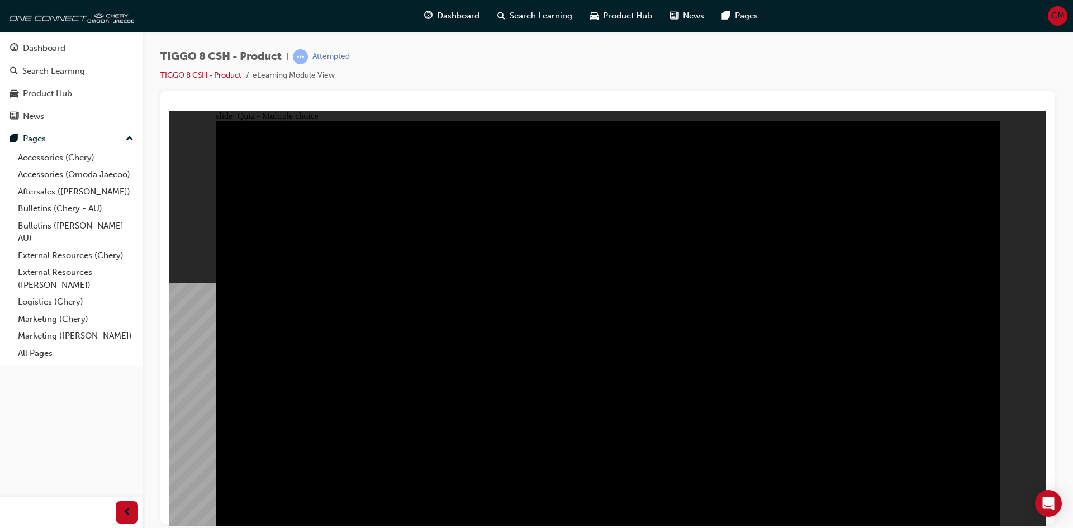
checkbox input "true"
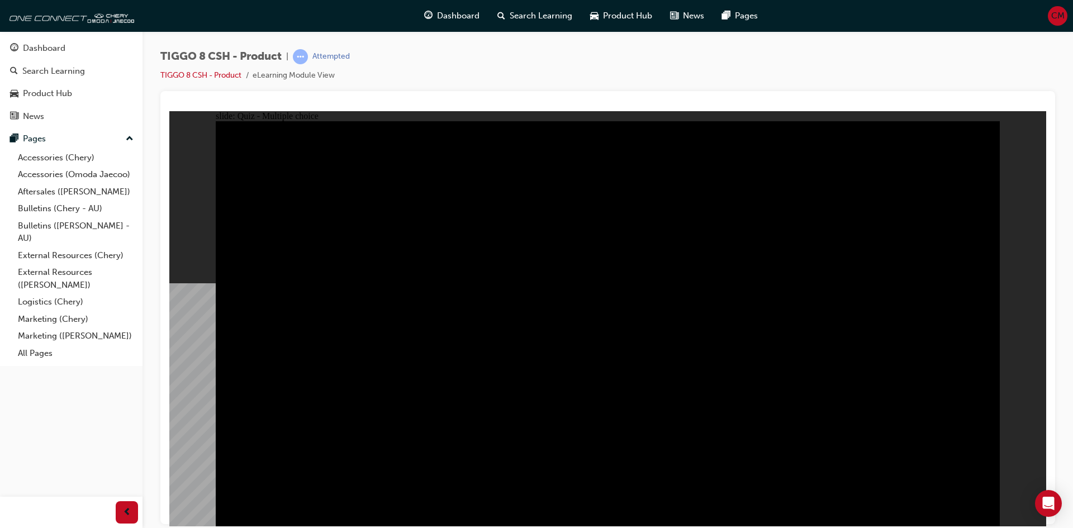
checkbox input "true"
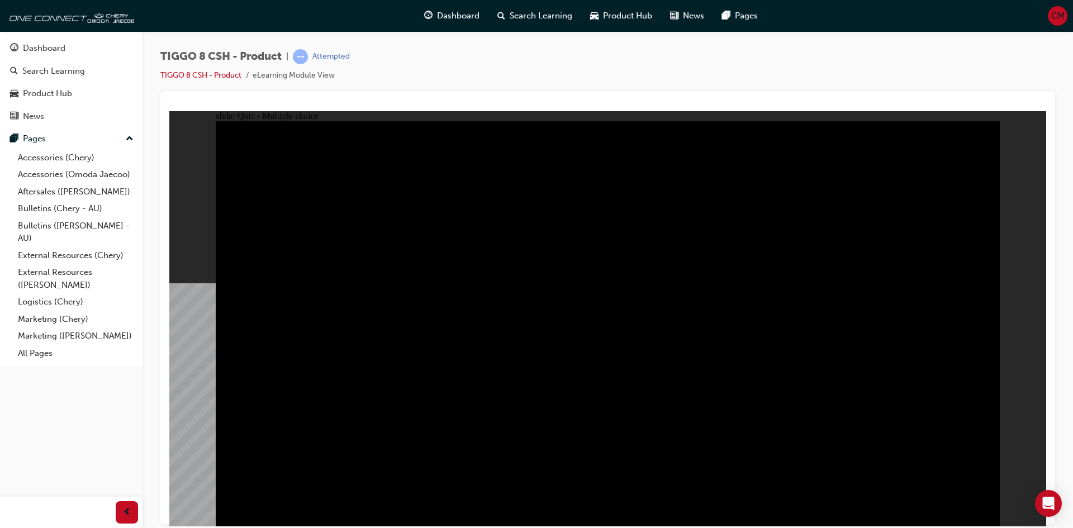
checkbox input "true"
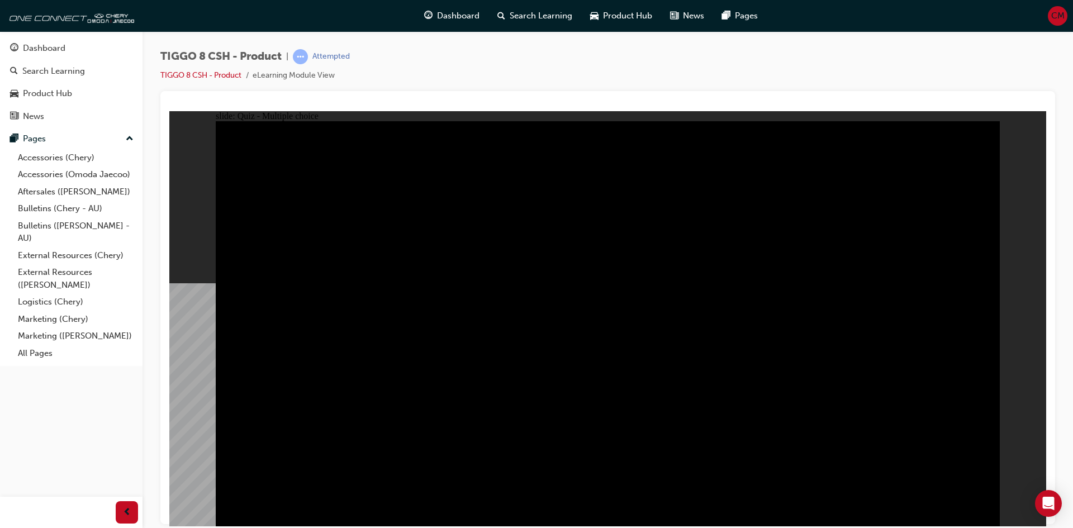
radio input "true"
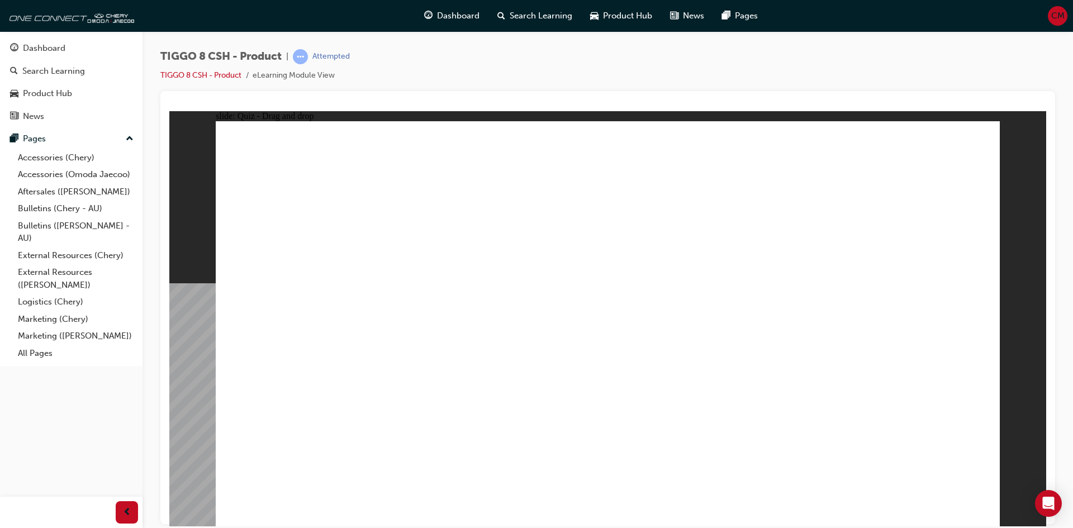
drag, startPoint x: 734, startPoint y: 170, endPoint x: 464, endPoint y: 353, distance: 326.6
drag, startPoint x: 636, startPoint y: 242, endPoint x: 594, endPoint y: 329, distance: 95.5
drag, startPoint x: 634, startPoint y: 225, endPoint x: 744, endPoint y: 350, distance: 166.3
drag, startPoint x: 819, startPoint y: 237, endPoint x: 891, endPoint y: 348, distance: 132.2
drag, startPoint x: 921, startPoint y: 174, endPoint x: 345, endPoint y: 337, distance: 598.0
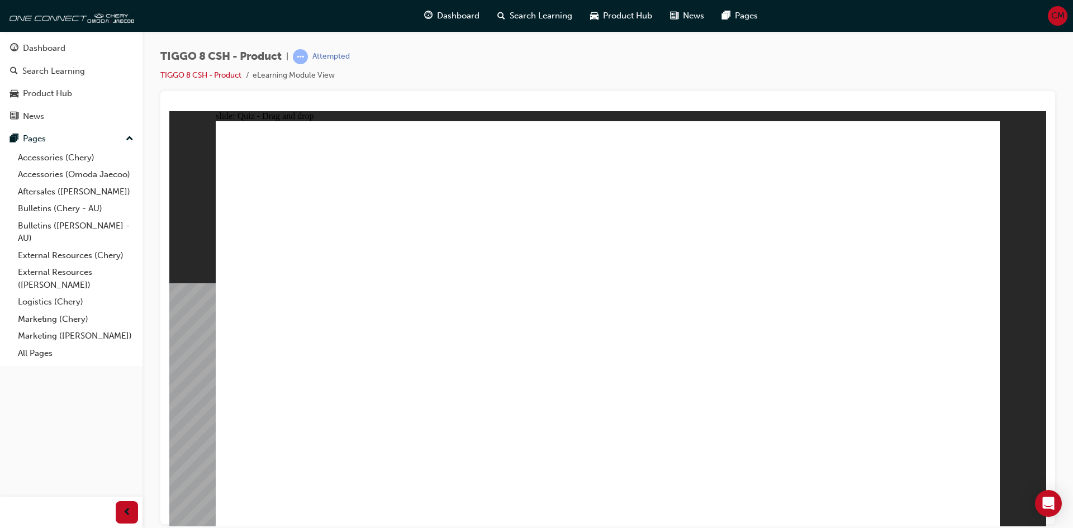
checkbox input "true"
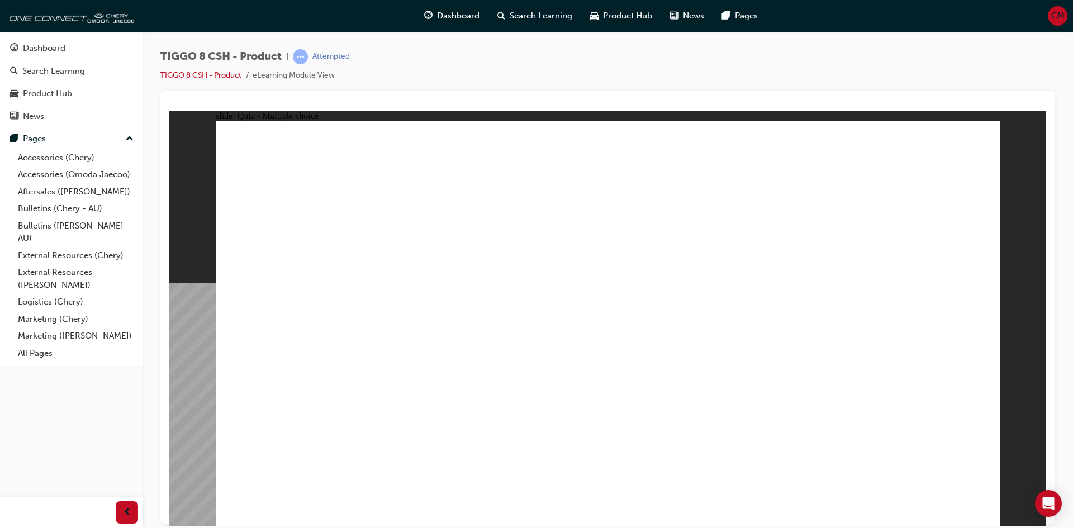
radio input "true"
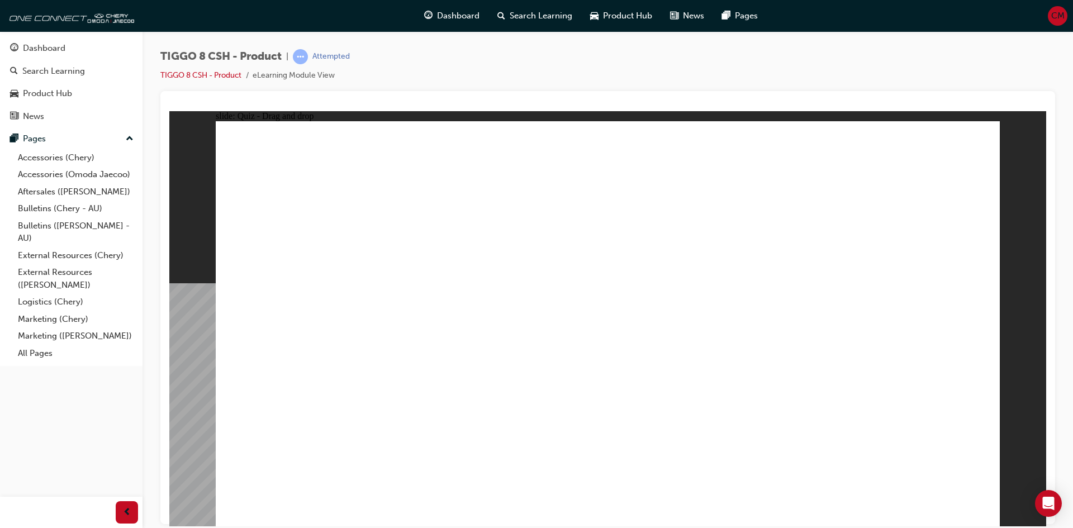
drag, startPoint x: 606, startPoint y: 194, endPoint x: 621, endPoint y: 291, distance: 97.3
drag, startPoint x: 614, startPoint y: 164, endPoint x: 658, endPoint y: 411, distance: 250.3
drag, startPoint x: 729, startPoint y: 363, endPoint x: 713, endPoint y: 405, distance: 45.2
drag, startPoint x: 737, startPoint y: 199, endPoint x: 727, endPoint y: 332, distance: 132.7
drag, startPoint x: 755, startPoint y: 179, endPoint x: 731, endPoint y: 427, distance: 249.7
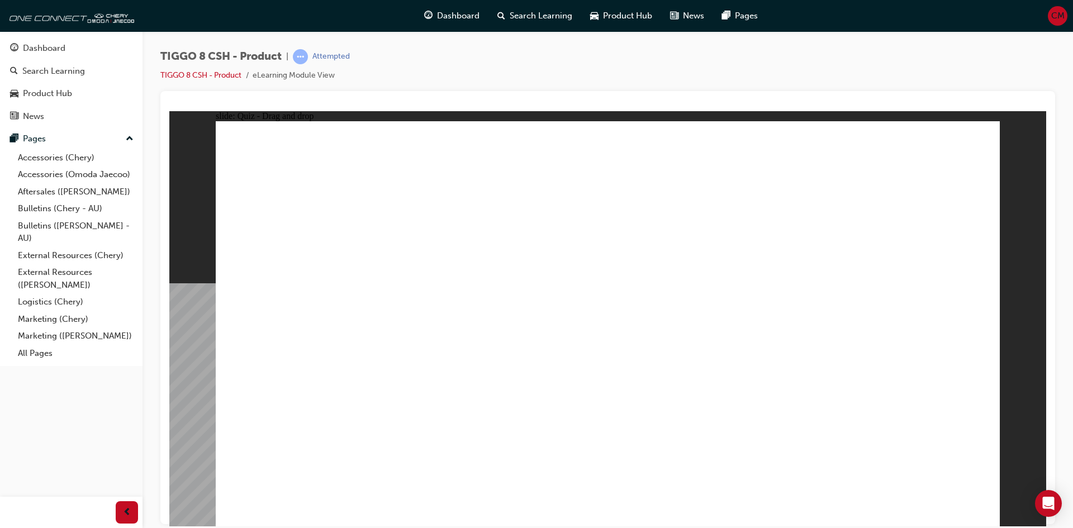
drag, startPoint x: 903, startPoint y: 202, endPoint x: 798, endPoint y: 399, distance: 223.4
drag, startPoint x: 912, startPoint y: 160, endPoint x: 644, endPoint y: 392, distance: 354.1
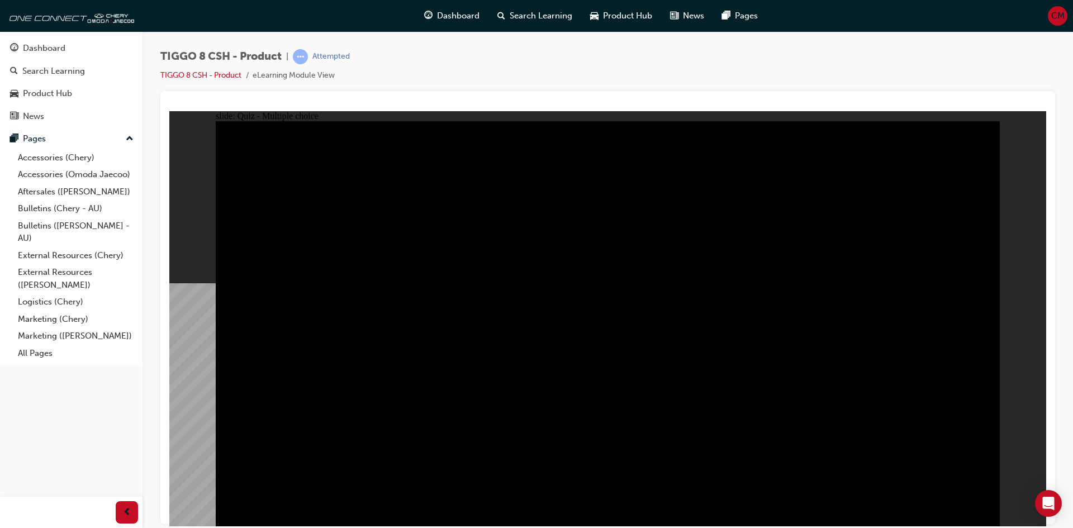
radio input "true"
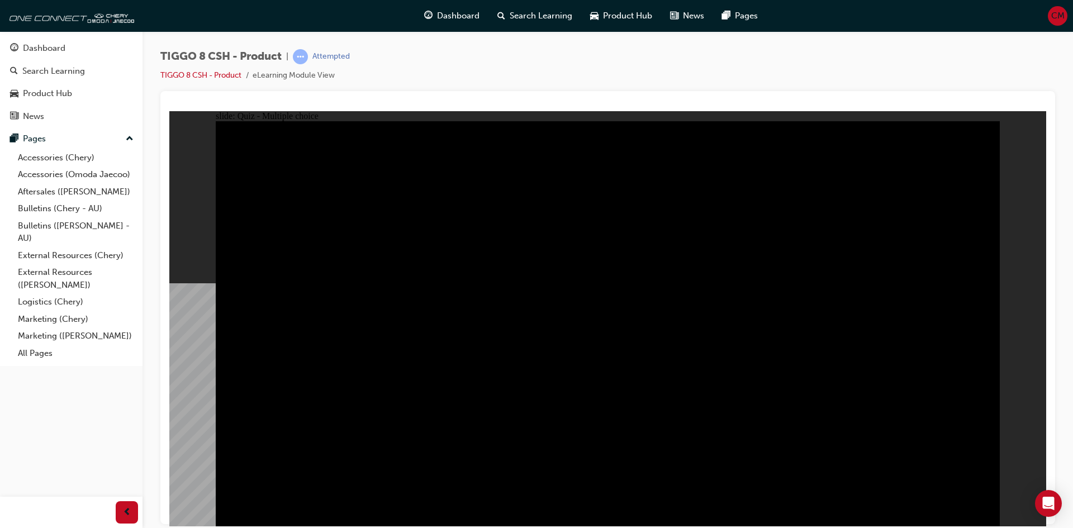
radio input "true"
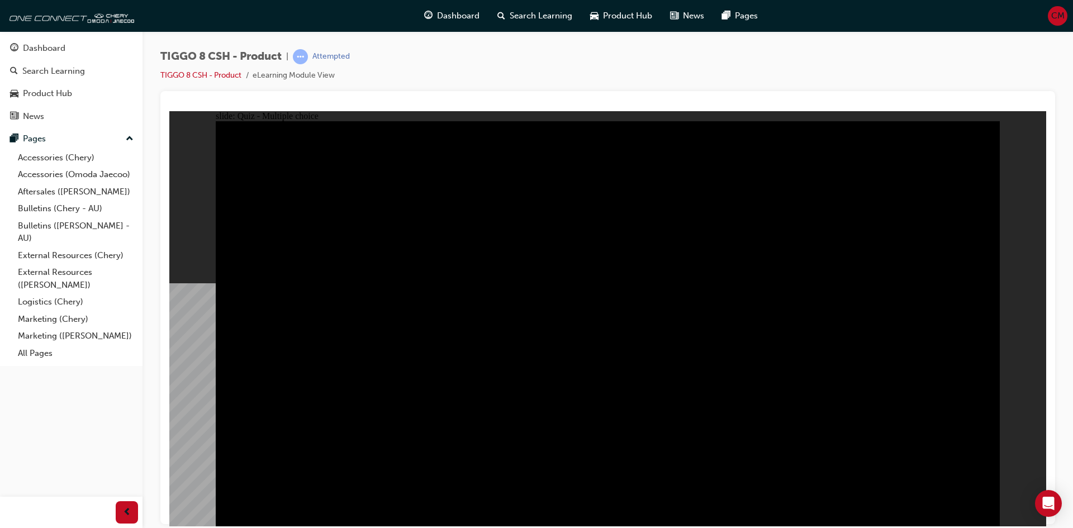
checkbox input "true"
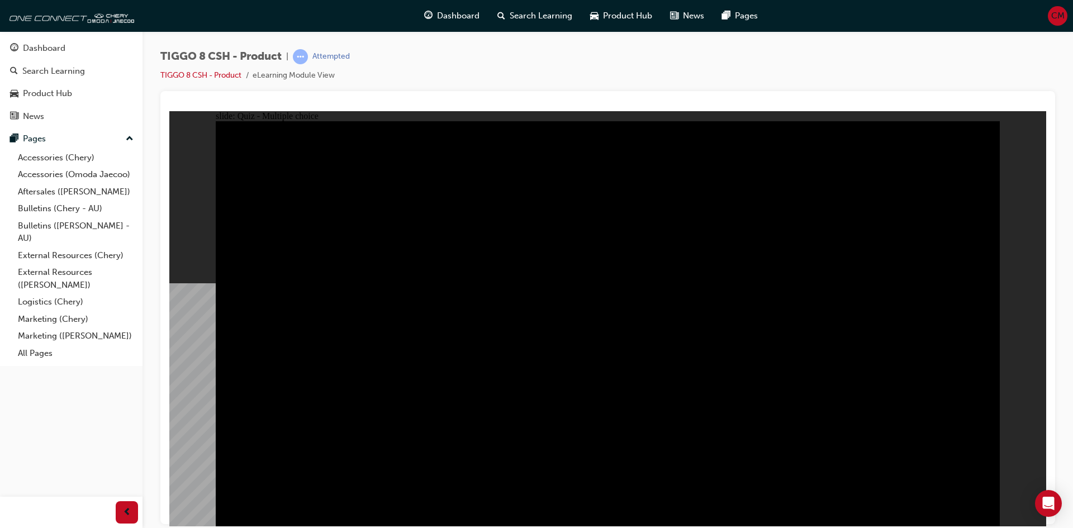
checkbox input "true"
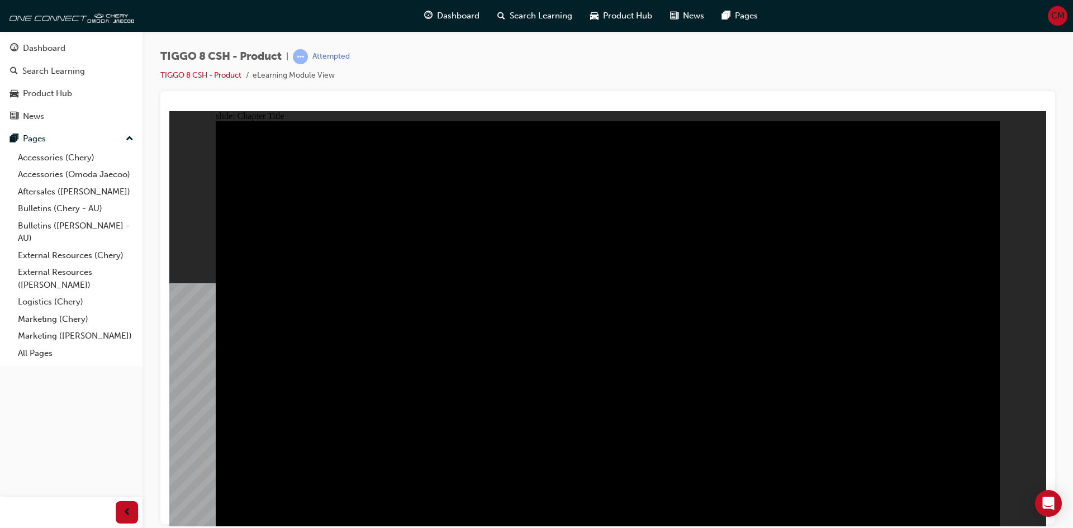
drag, startPoint x: 963, startPoint y: 511, endPoint x: 988, endPoint y: 510, distance: 25.1
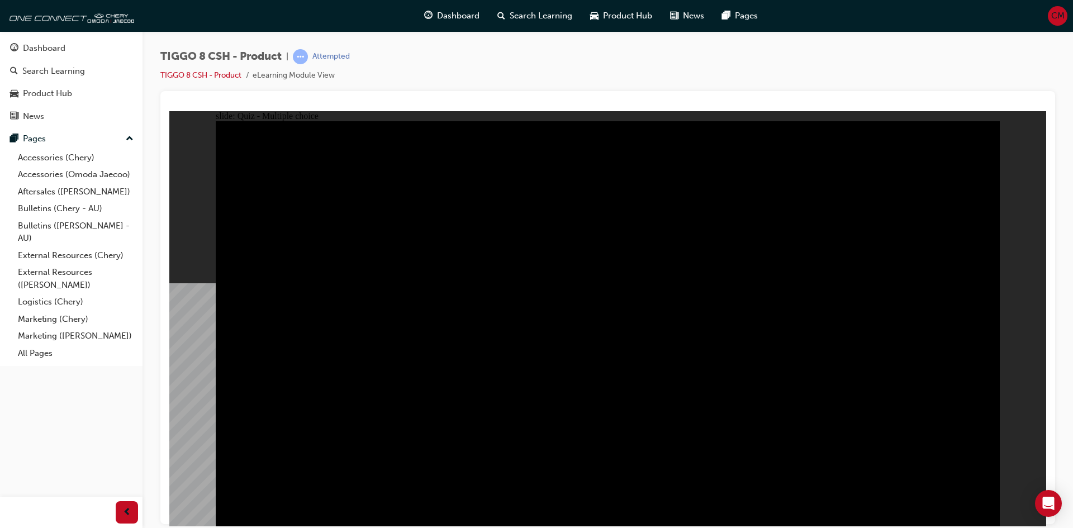
radio input "true"
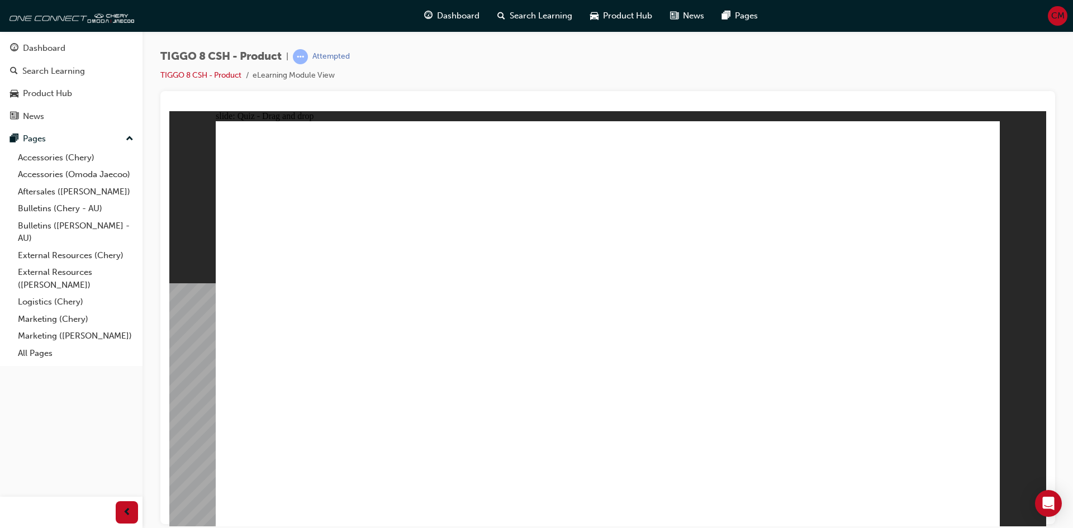
drag, startPoint x: 579, startPoint y: 166, endPoint x: 743, endPoint y: 354, distance: 249.0
drag, startPoint x: 698, startPoint y: 251, endPoint x: 642, endPoint y: 339, distance: 104.2
drag, startPoint x: 759, startPoint y: 158, endPoint x: 682, endPoint y: 310, distance: 169.9
drag, startPoint x: 791, startPoint y: 230, endPoint x: 887, endPoint y: 303, distance: 121.1
drag, startPoint x: 886, startPoint y: 164, endPoint x: 299, endPoint y: 347, distance: 613.9
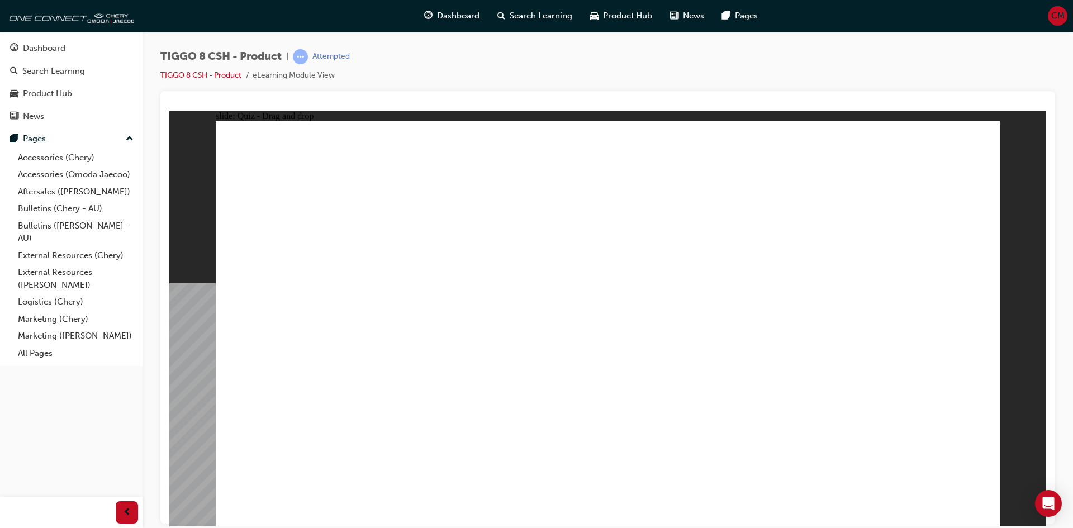
checkbox input "true"
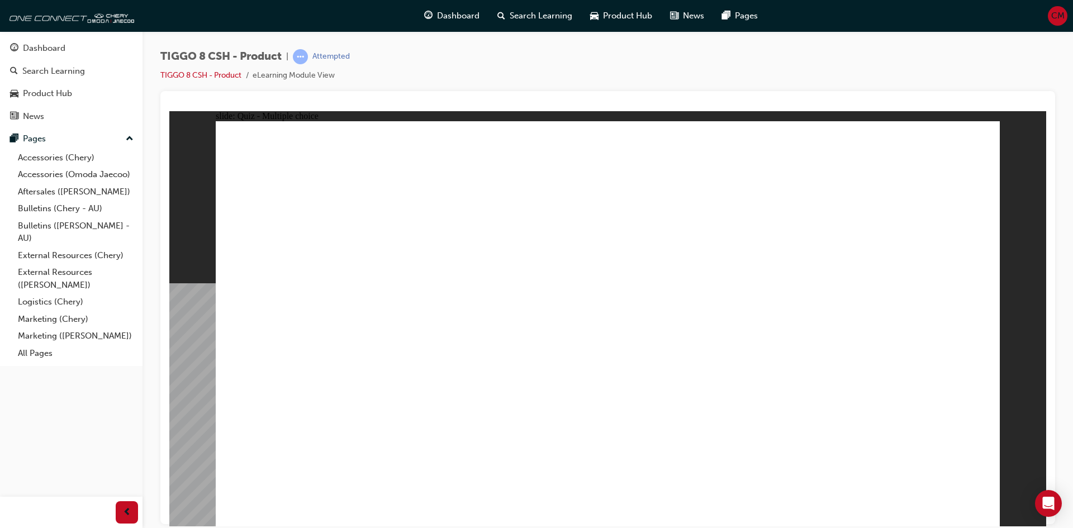
radio input "true"
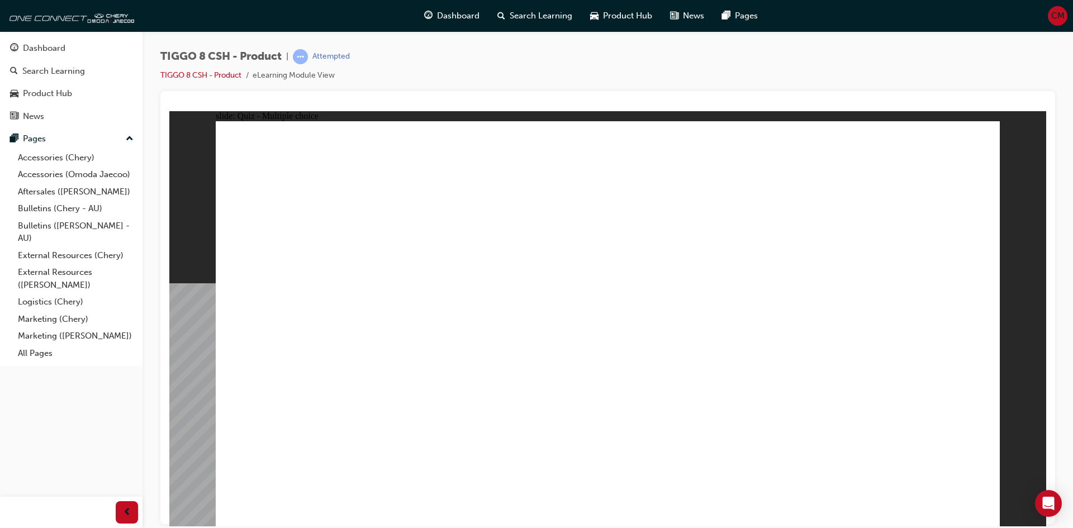
drag, startPoint x: 643, startPoint y: 198, endPoint x: 710, endPoint y: 444, distance: 254.1
drag, startPoint x: 634, startPoint y: 172, endPoint x: 701, endPoint y: 325, distance: 167.4
drag, startPoint x: 773, startPoint y: 246, endPoint x: 756, endPoint y: 359, distance: 114.7
drag, startPoint x: 754, startPoint y: 186, endPoint x: 755, endPoint y: 348, distance: 162.0
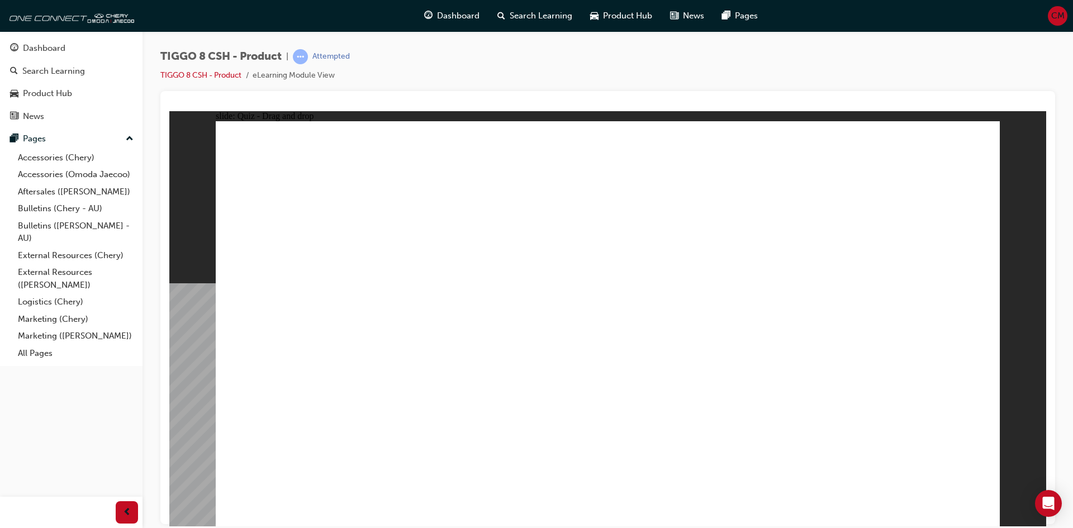
drag, startPoint x: 761, startPoint y: 134, endPoint x: 761, endPoint y: 149, distance: 15.1
drag, startPoint x: 759, startPoint y: 176, endPoint x: 753, endPoint y: 373, distance: 196.7
drag, startPoint x: 889, startPoint y: 187, endPoint x: 796, endPoint y: 363, distance: 198.9
drag, startPoint x: 918, startPoint y: 159, endPoint x: 734, endPoint y: 387, distance: 292.7
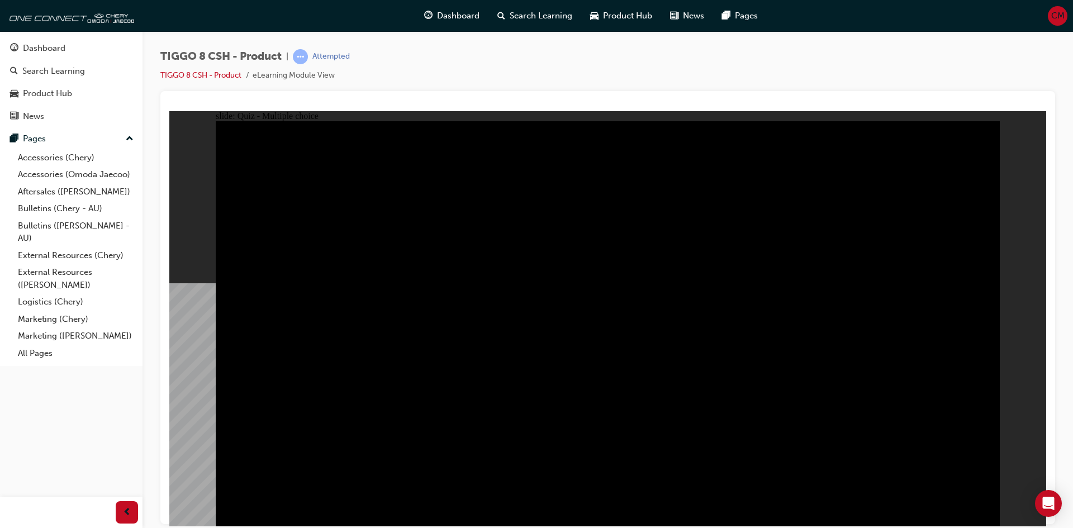
radio input "true"
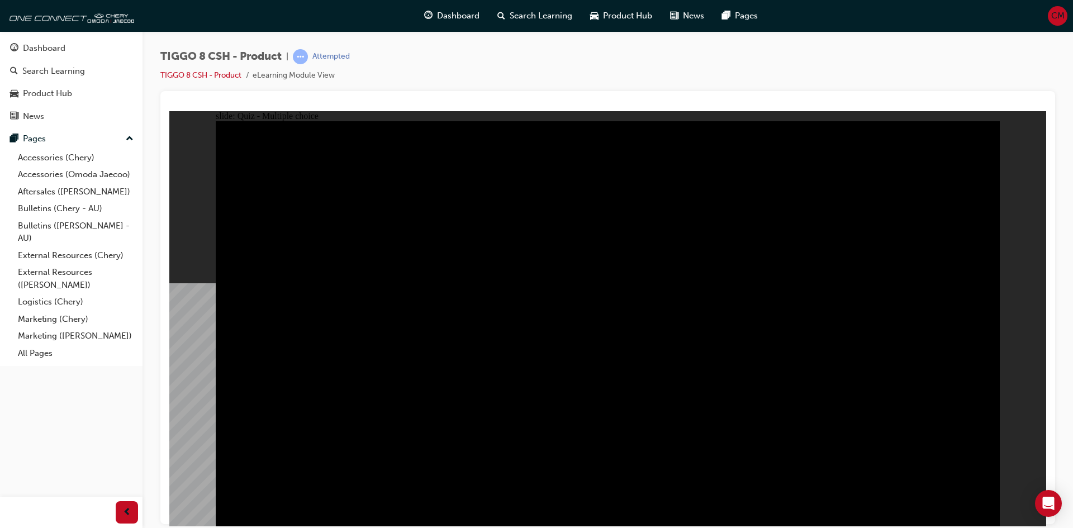
radio input "true"
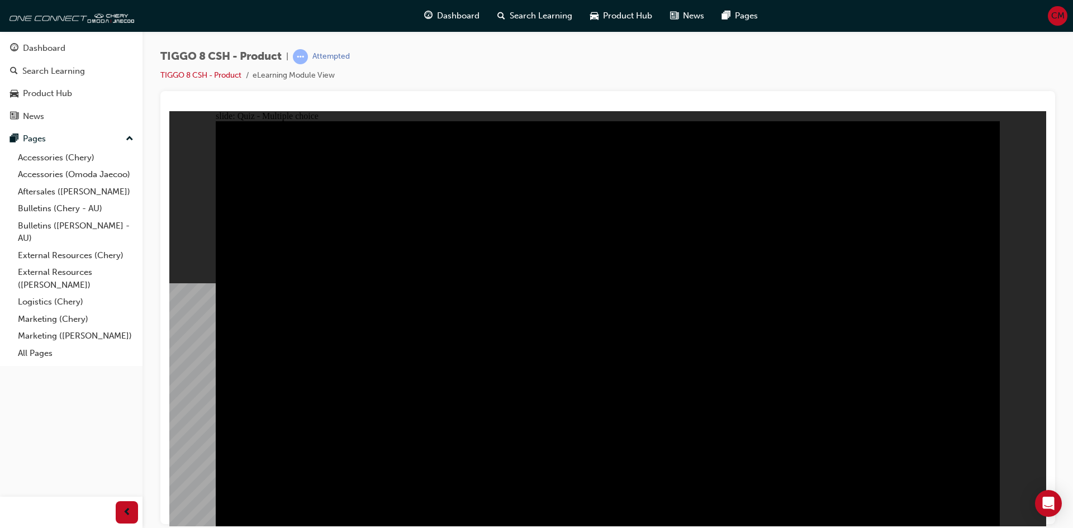
checkbox input "true"
drag, startPoint x: 769, startPoint y: 427, endPoint x: 656, endPoint y: 445, distance: 113.7
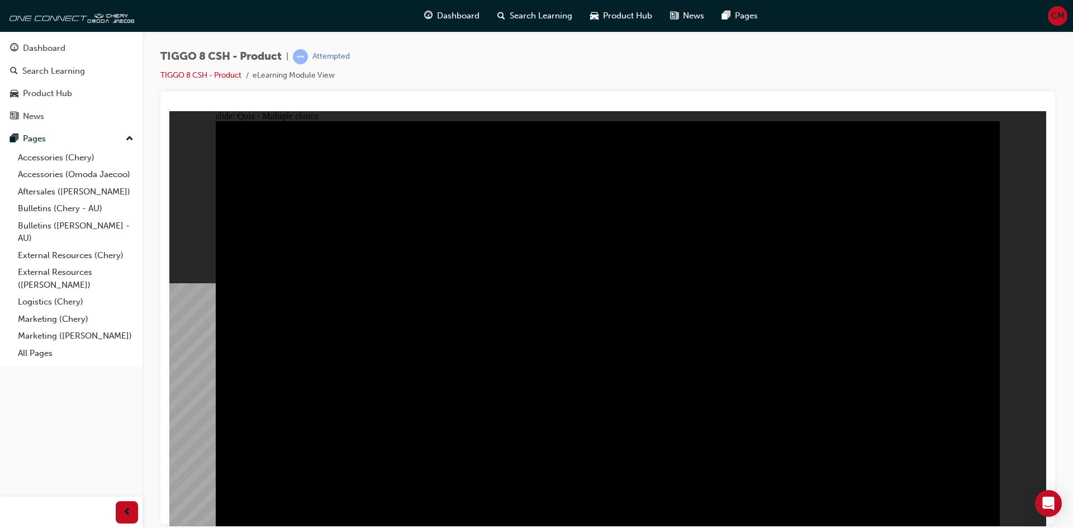
checkbox input "true"
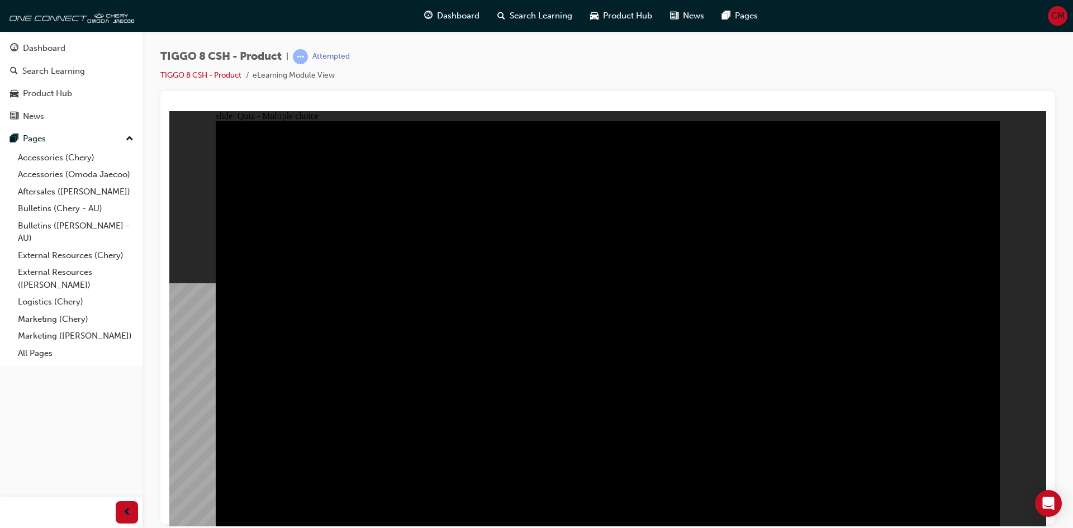
checkbox input "true"
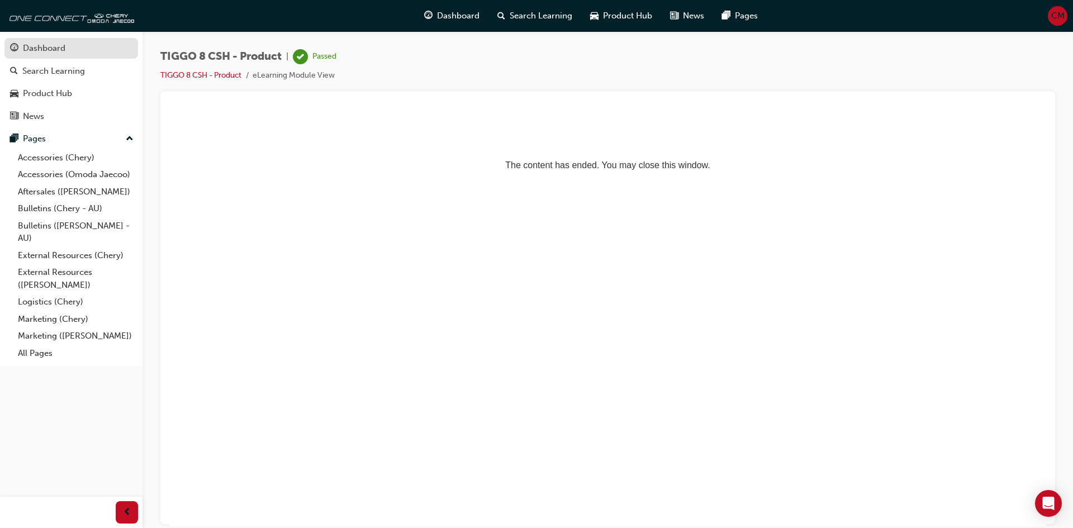
click at [53, 50] on div "Dashboard" at bounding box center [44, 48] width 42 height 13
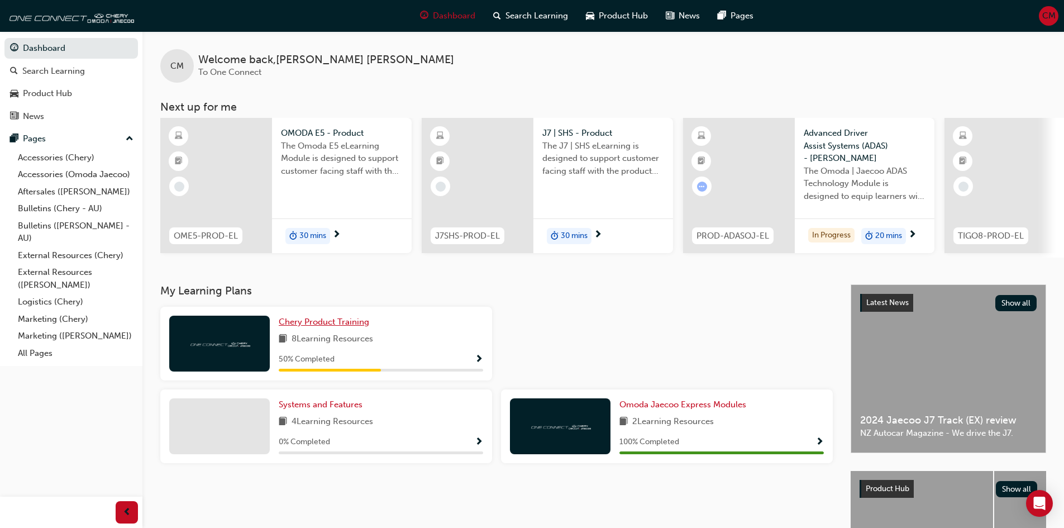
click at [368, 327] on span "Chery Product Training" at bounding box center [324, 322] width 91 height 10
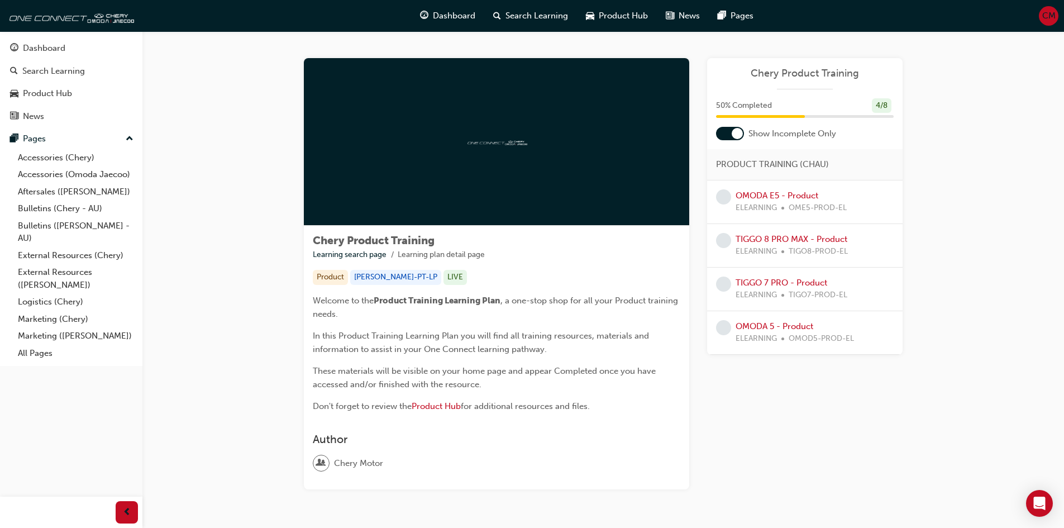
click at [725, 136] on div at bounding box center [730, 133] width 28 height 13
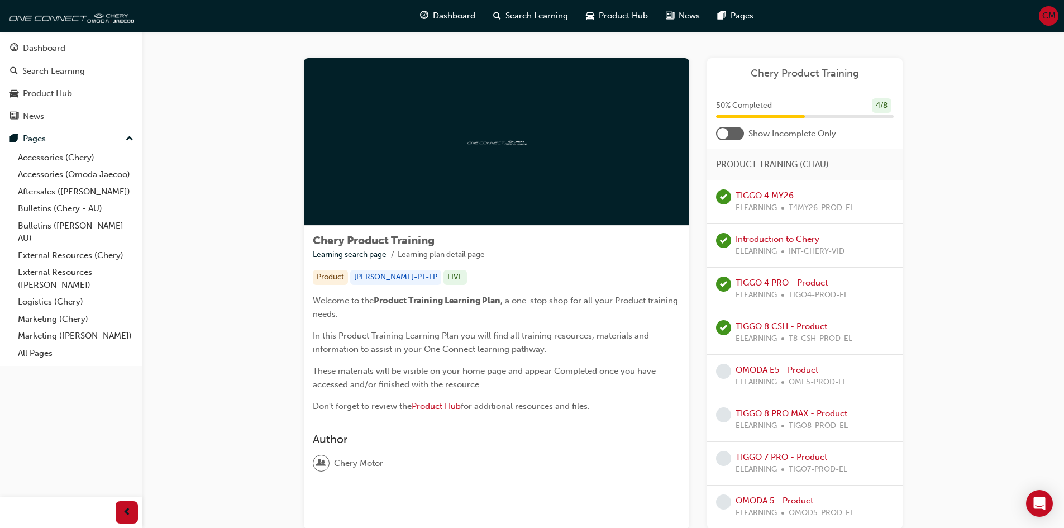
click at [726, 132] on div at bounding box center [722, 133] width 11 height 11
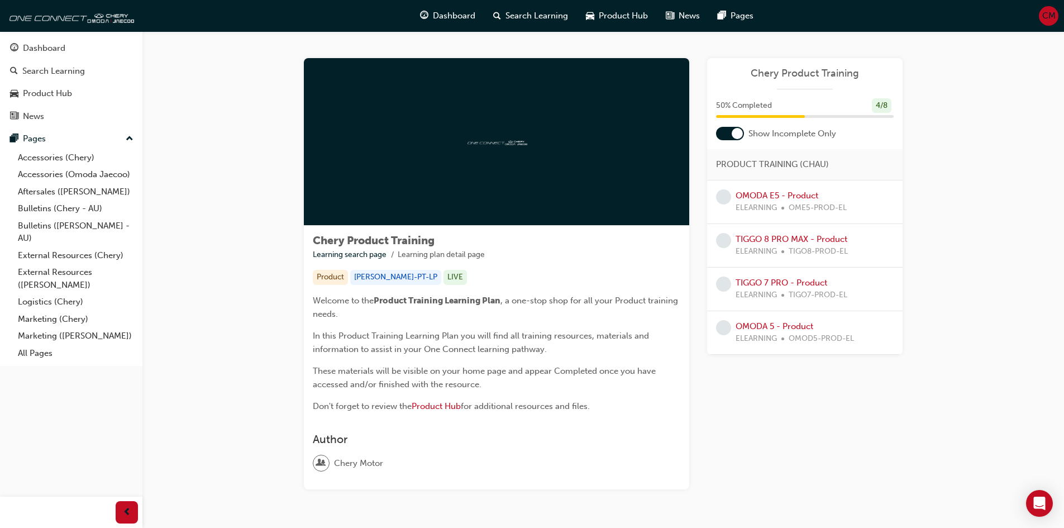
click at [763, 189] on div "OMODA E5 - Product ELEARNING OME5-PROD-EL" at bounding box center [791, 201] width 111 height 25
click at [765, 195] on link "OMODA E5 - Product" at bounding box center [777, 196] width 83 height 10
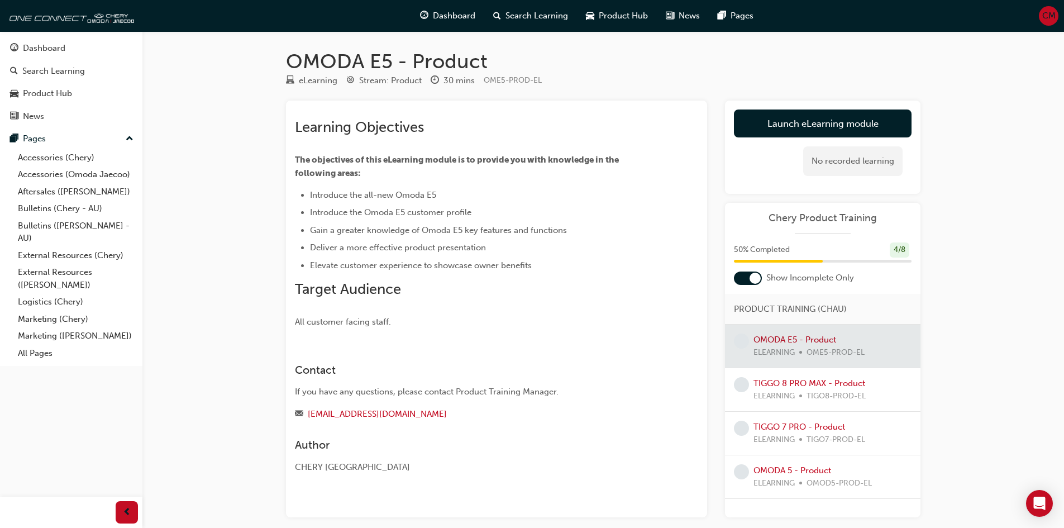
click at [787, 130] on link "Launch eLearning module" at bounding box center [823, 124] width 178 height 28
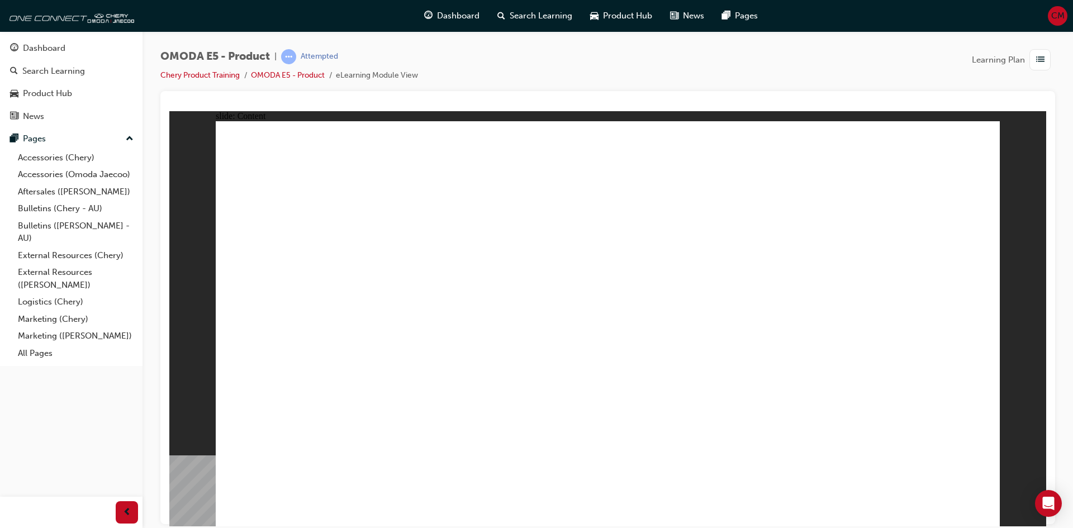
drag, startPoint x: 277, startPoint y: 445, endPoint x: 365, endPoint y: 437, distance: 88.7
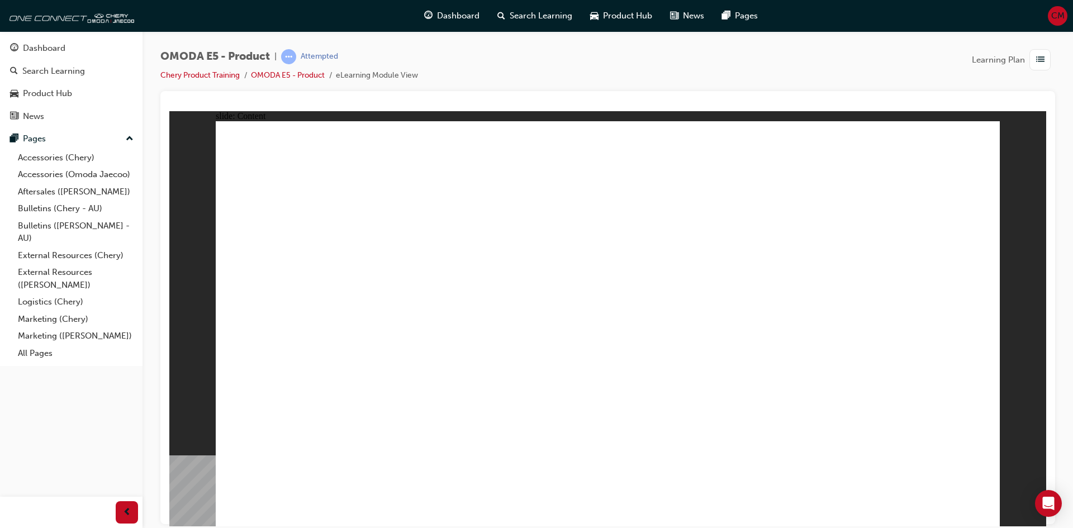
drag, startPoint x: 661, startPoint y: 296, endPoint x: 655, endPoint y: 134, distance: 162.2
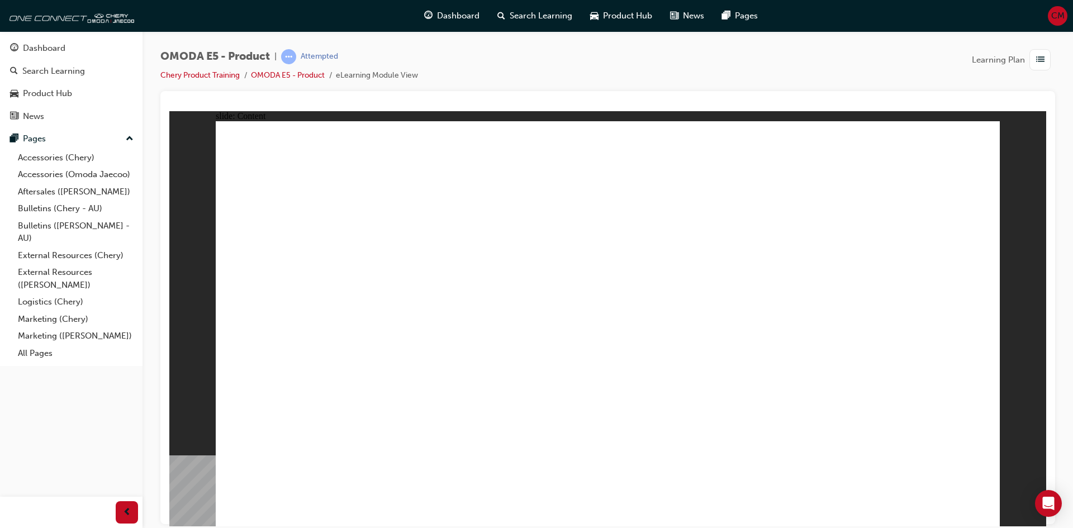
drag, startPoint x: 383, startPoint y: 307, endPoint x: 380, endPoint y: 355, distance: 48.7
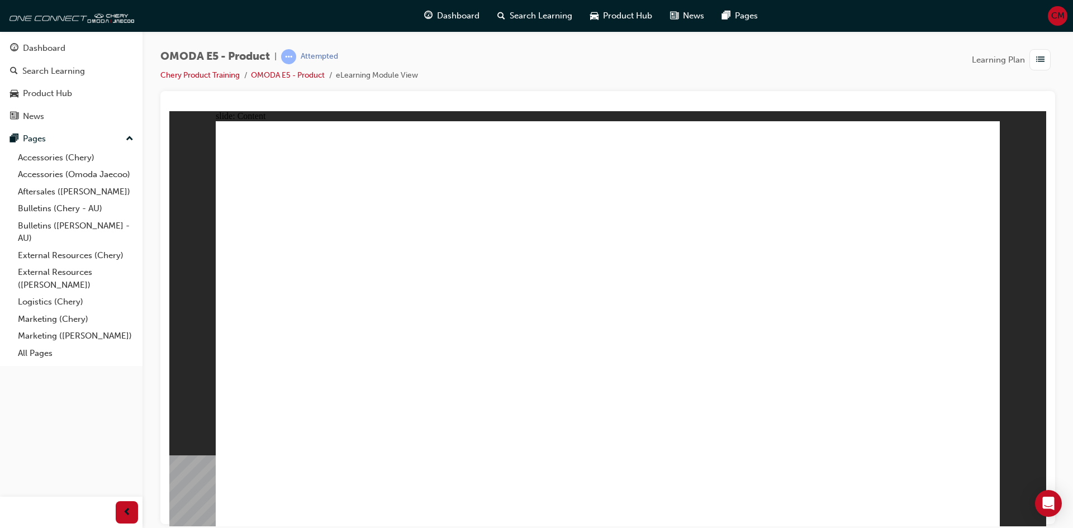
drag, startPoint x: 379, startPoint y: 364, endPoint x: 379, endPoint y: 403, distance: 39.1
drag, startPoint x: 366, startPoint y: 334, endPoint x: 366, endPoint y: 412, distance: 77.7
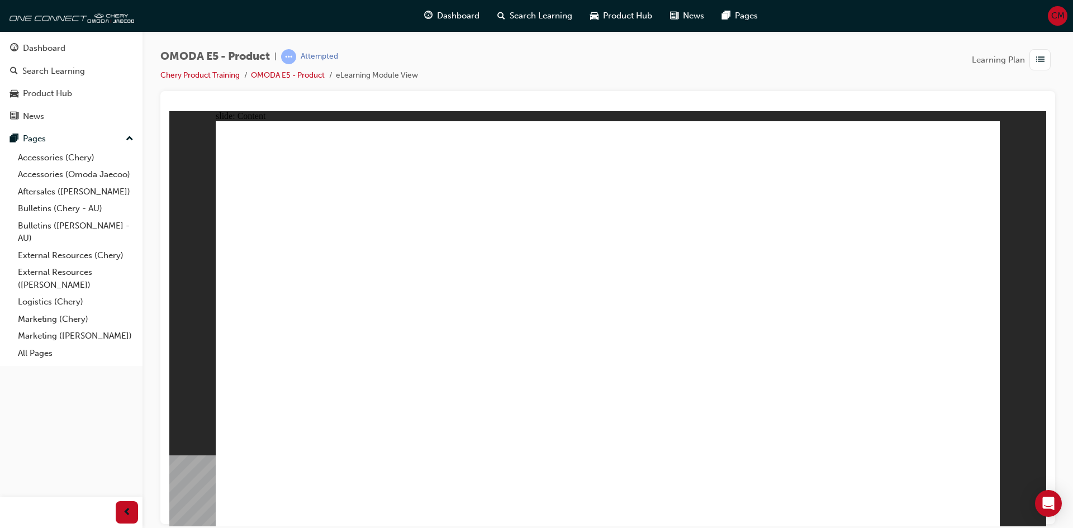
drag, startPoint x: 907, startPoint y: 286, endPoint x: 659, endPoint y: 554, distance: 364.5
drag, startPoint x: 512, startPoint y: 455, endPoint x: 520, endPoint y: 455, distance: 7.8
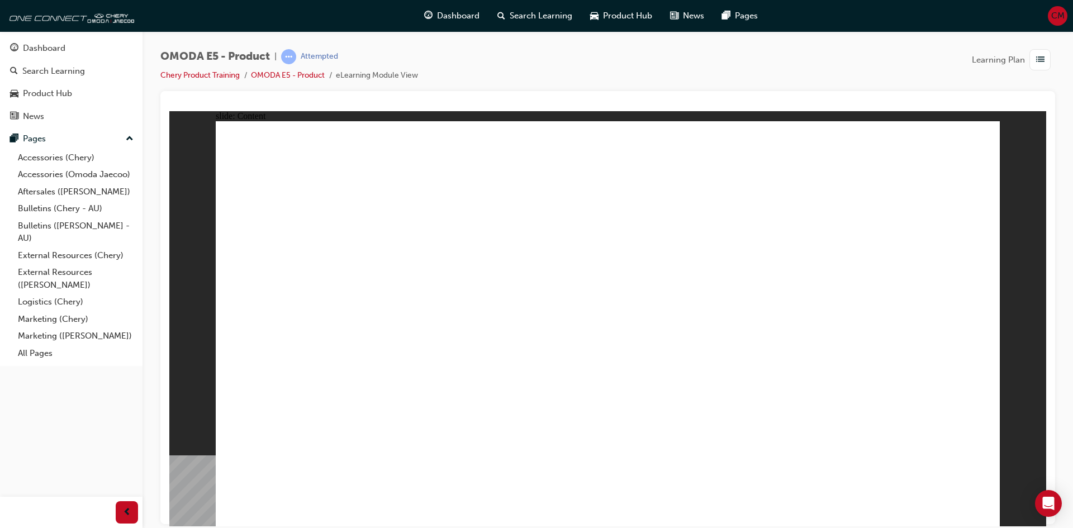
drag, startPoint x: 270, startPoint y: 341, endPoint x: 498, endPoint y: 352, distance: 227.6
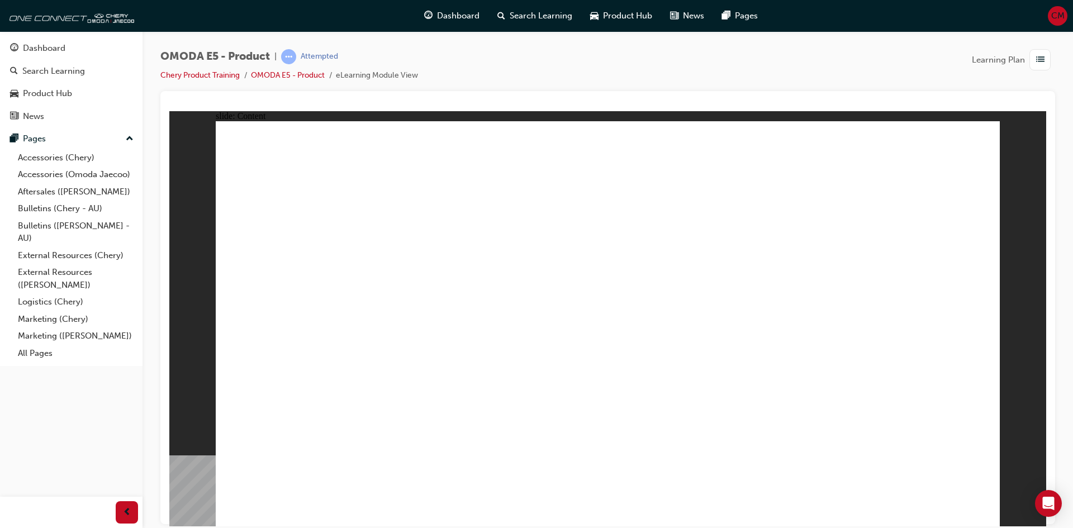
drag, startPoint x: 571, startPoint y: 345, endPoint x: 655, endPoint y: 355, distance: 84.3
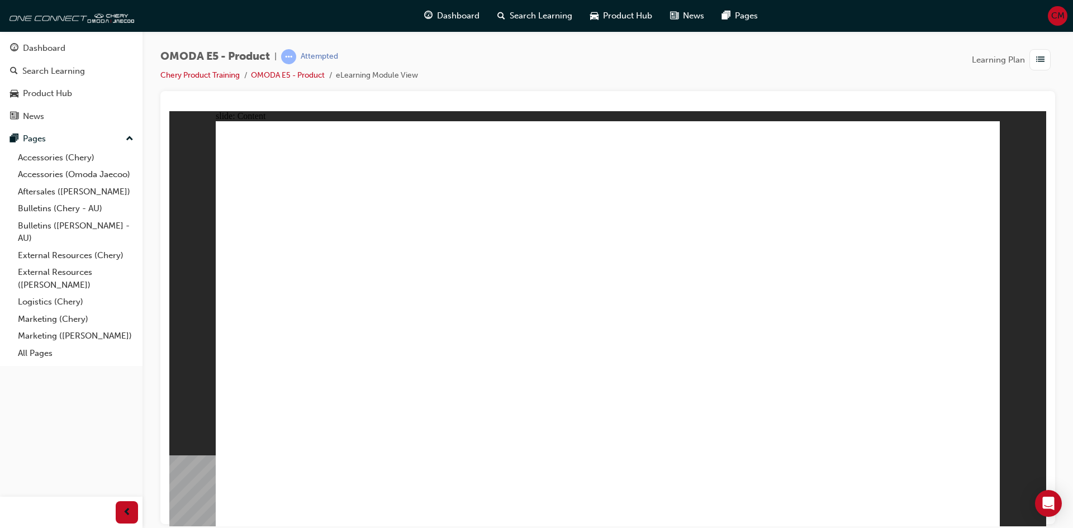
drag, startPoint x: 772, startPoint y: 321, endPoint x: 770, endPoint y: 312, distance: 9.2
